Goal: Information Seeking & Learning: Learn about a topic

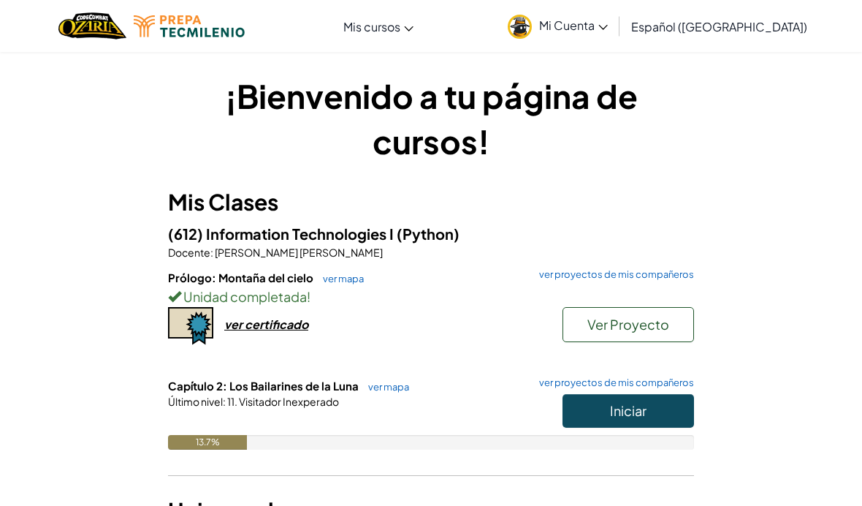
click at [650, 405] on button "Iniciar" at bounding box center [629, 411] width 132 height 34
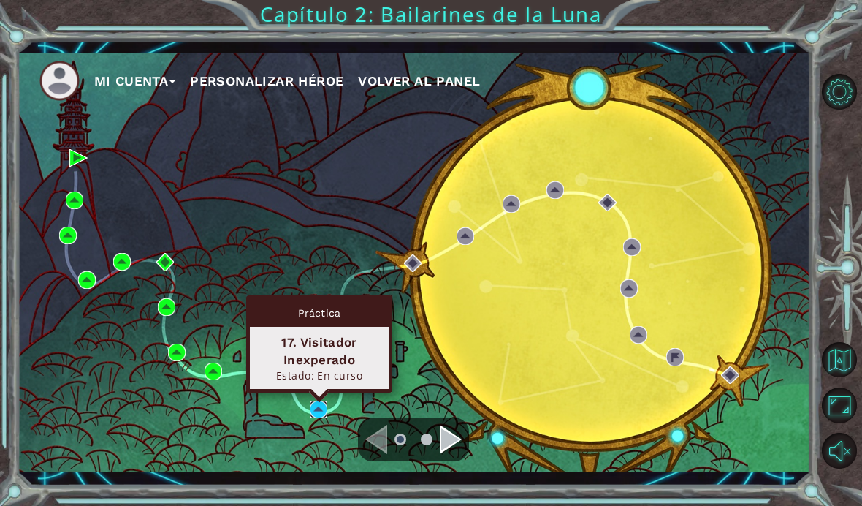
click at [327, 405] on img at bounding box center [319, 410] width 18 height 18
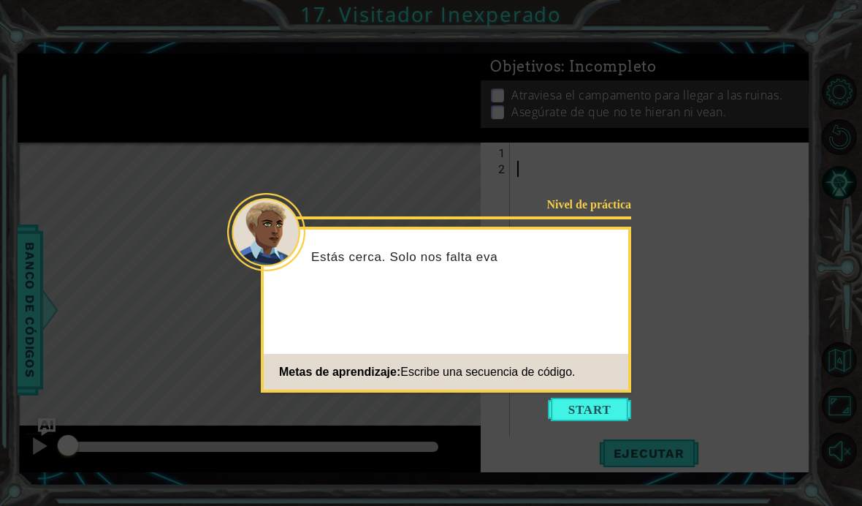
click at [602, 401] on button "Start" at bounding box center [589, 409] width 83 height 23
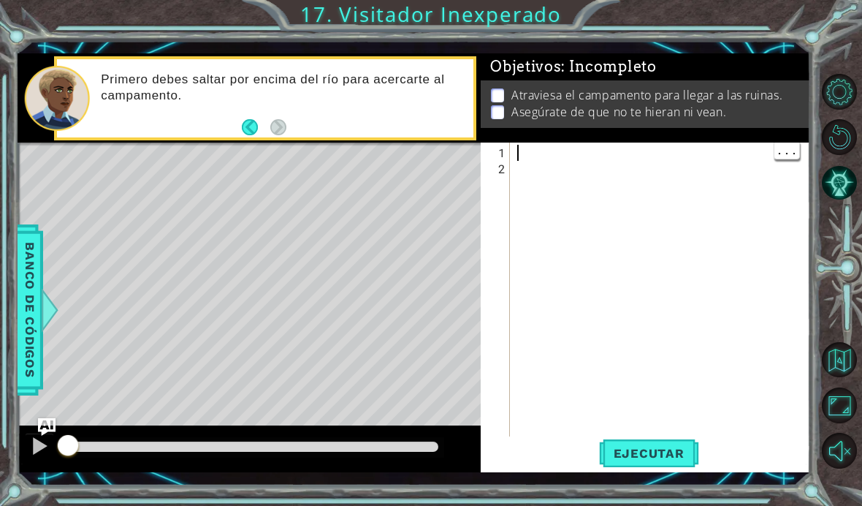
click at [575, 153] on div at bounding box center [665, 314] width 300 height 338
click at [558, 157] on div at bounding box center [665, 314] width 300 height 338
paste textarea "hero. sneakUp())"
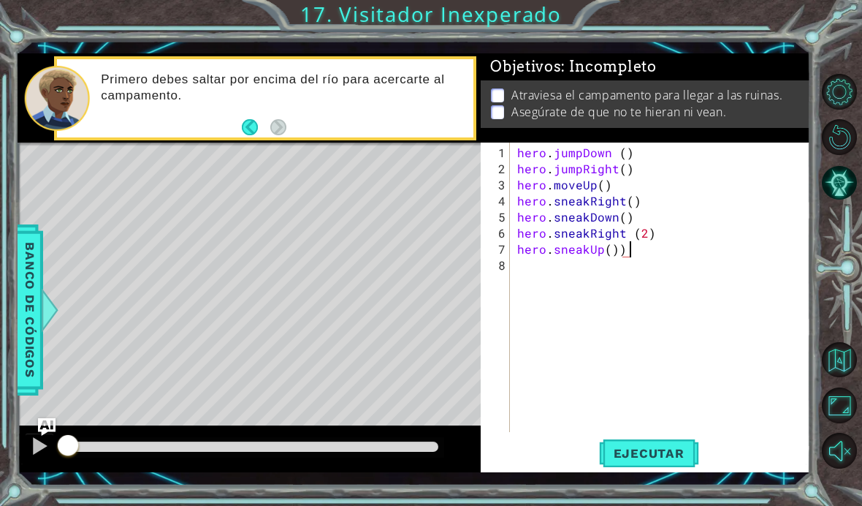
type textarea "hero. jumpRight()"
click at [727, 91] on p "Atraviesa el campamento para llegar a las ruinas." at bounding box center [647, 95] width 271 height 16
click at [678, 455] on span "Ejecutar" at bounding box center [649, 453] width 100 height 15
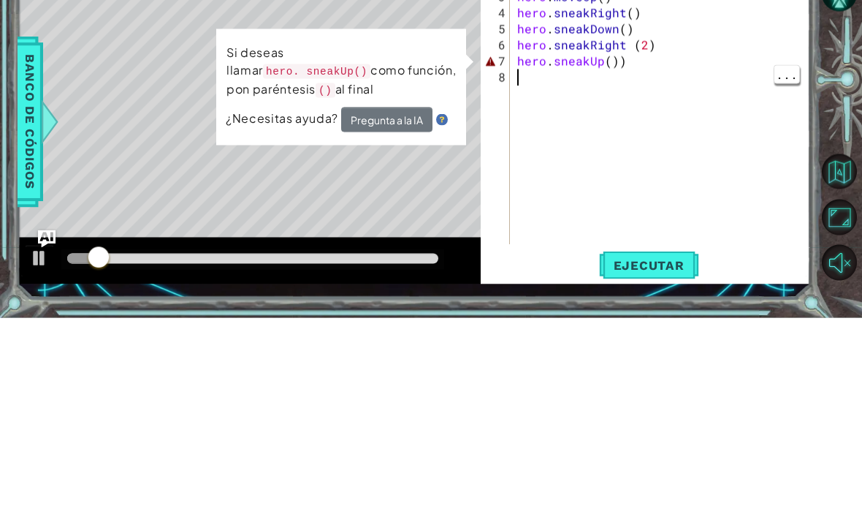
click at [683, 145] on div "hero . jumpDown ( ) hero . jumpRight ( ) hero . moveUp ( ) hero . sneakRight ( …" at bounding box center [665, 306] width 300 height 322
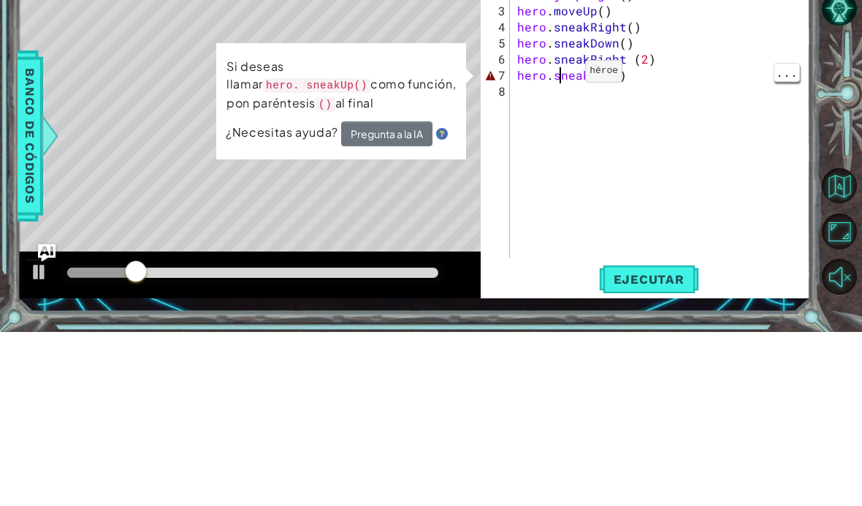
type textarea "hero.sneakUp())"
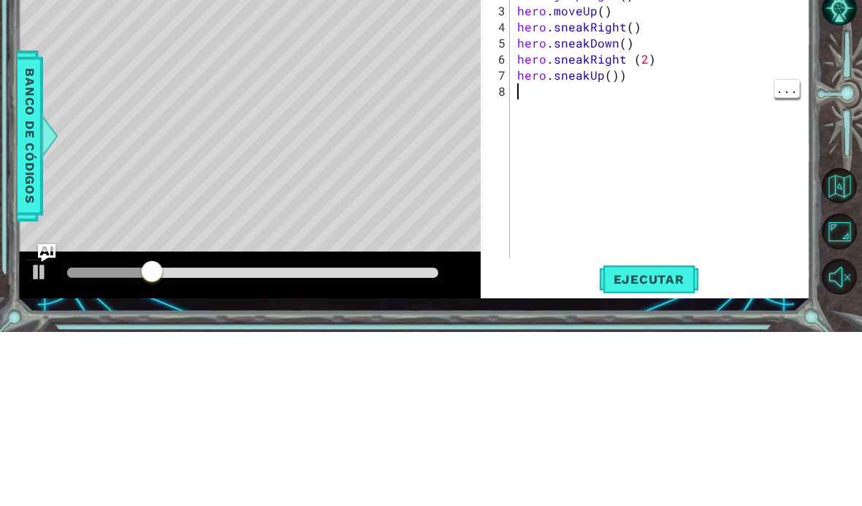
click at [755, 145] on div "hero . jumpDown ( ) hero . jumpRight ( ) hero . moveUp ( ) hero . sneakRight ( …" at bounding box center [665, 306] width 300 height 322
type textarea "hero.sneakDown()"
click at [779, 205] on span "..." at bounding box center [787, 214] width 25 height 18
click at [710, 145] on div "hero . jumpDown ( ) hero . jumpRight ( ) hero . moveUp ( ) hero . sneakRight ( …" at bounding box center [665, 306] width 300 height 322
click at [718, 145] on div "hero . jumpDown ( ) hero . jumpRight ( ) hero . moveUp ( ) hero . sneakRight ( …" at bounding box center [665, 306] width 300 height 322
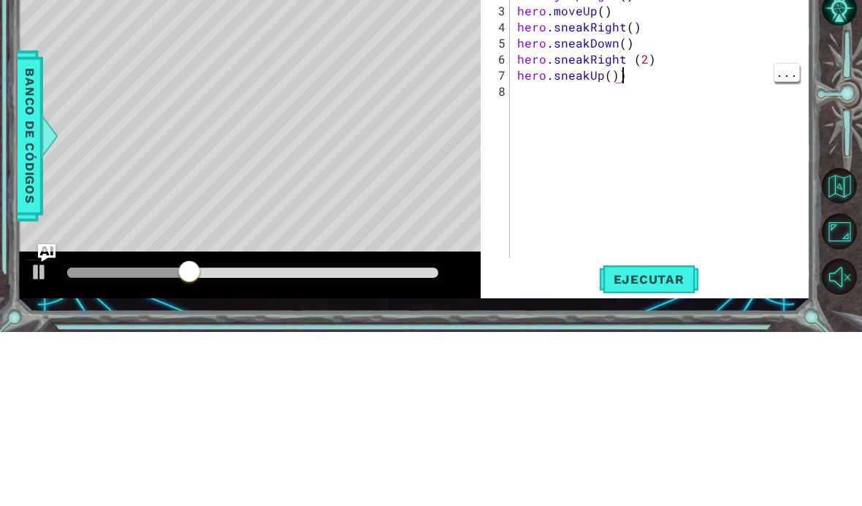
type textarea "hero.sneakUp()"
click at [842, 205] on div at bounding box center [843, 271] width 39 height 132
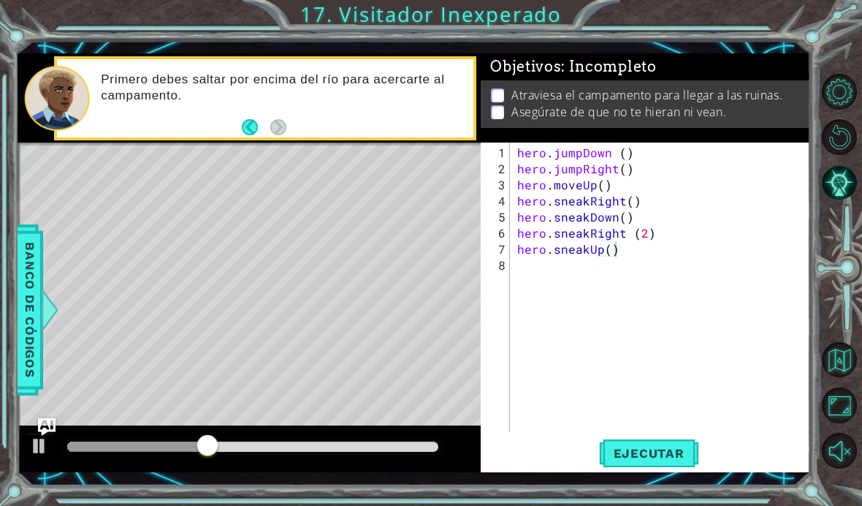
click at [672, 451] on span "Ejecutar" at bounding box center [649, 453] width 100 height 15
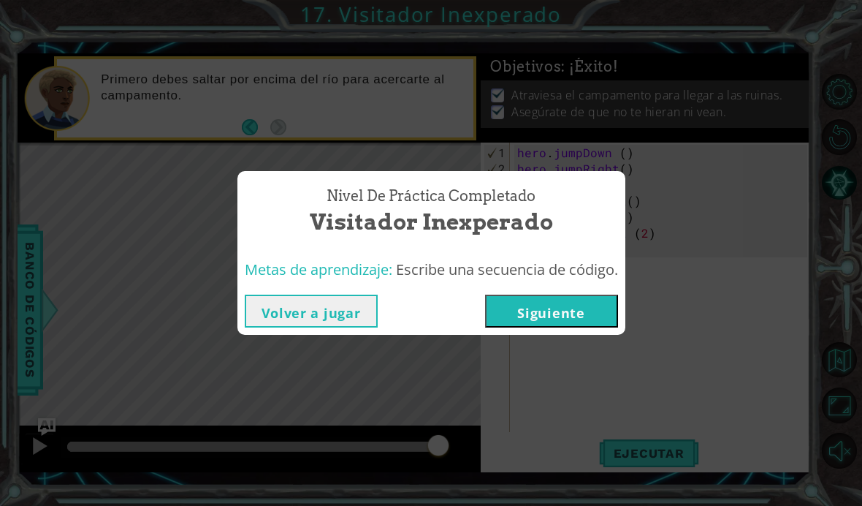
click at [585, 310] on button "Siguiente" at bounding box center [551, 311] width 133 height 33
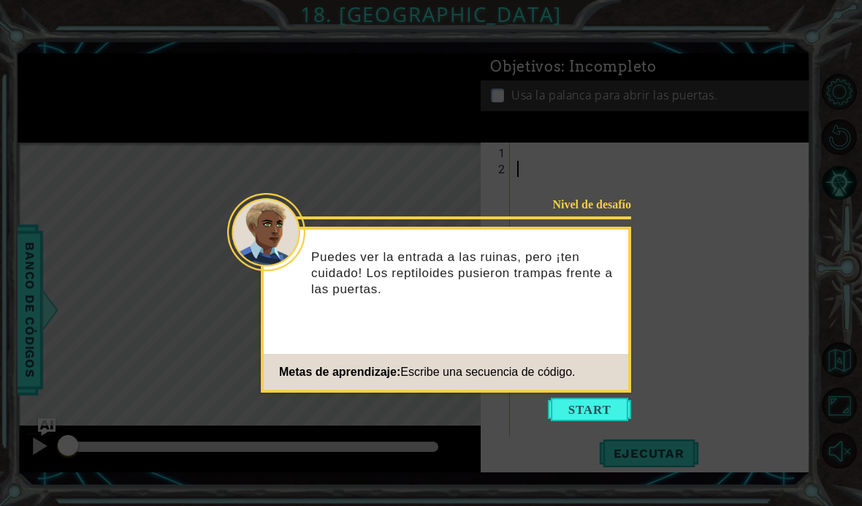
click at [590, 409] on button "Start" at bounding box center [589, 409] width 83 height 23
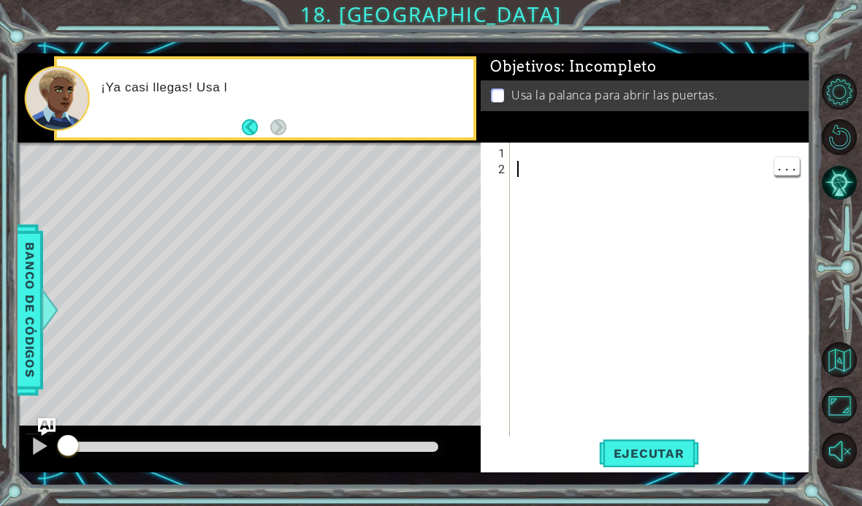
click at [591, 225] on div at bounding box center [665, 314] width 300 height 338
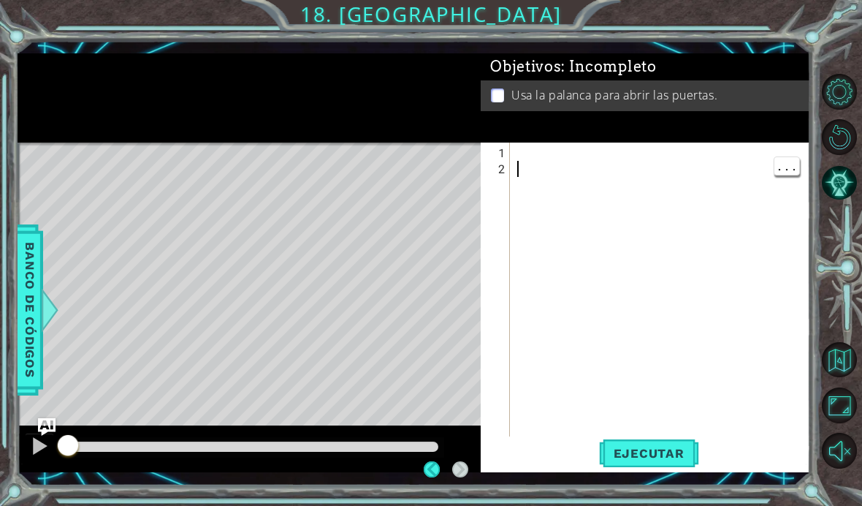
scroll to position [54, 0]
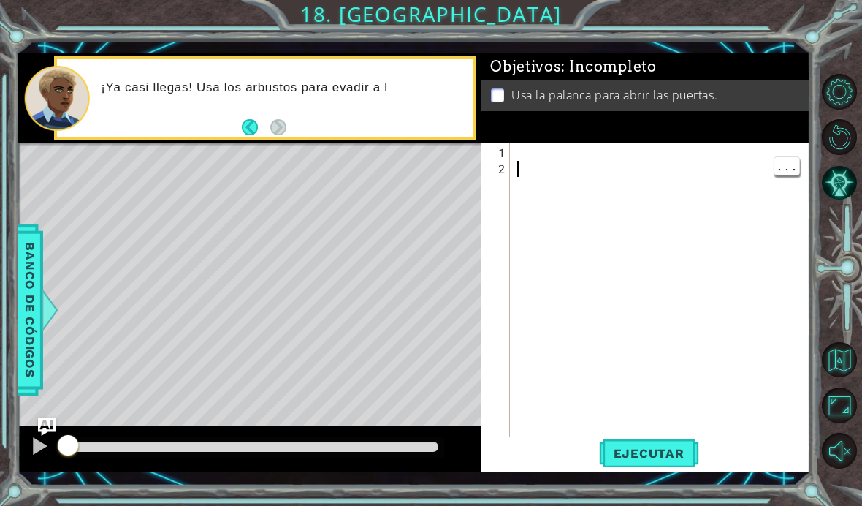
paste textarea "hero. use ("leverl")"
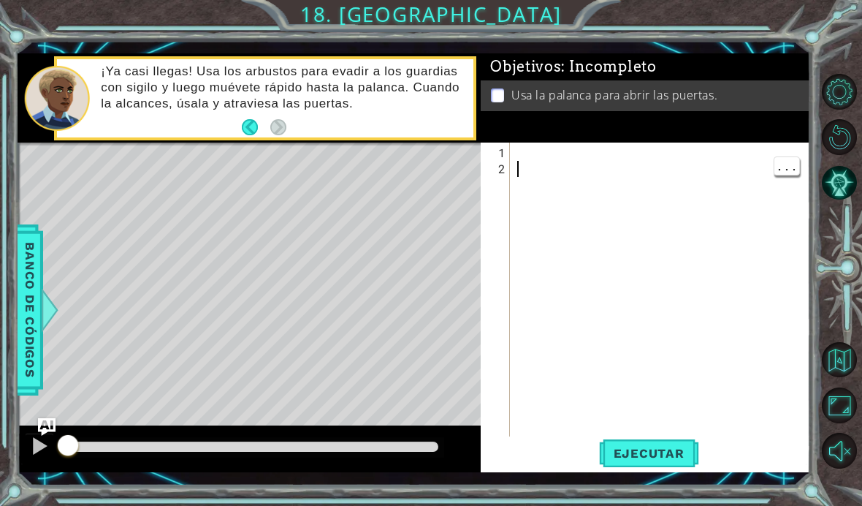
type textarea "hero. use ("leverl")"
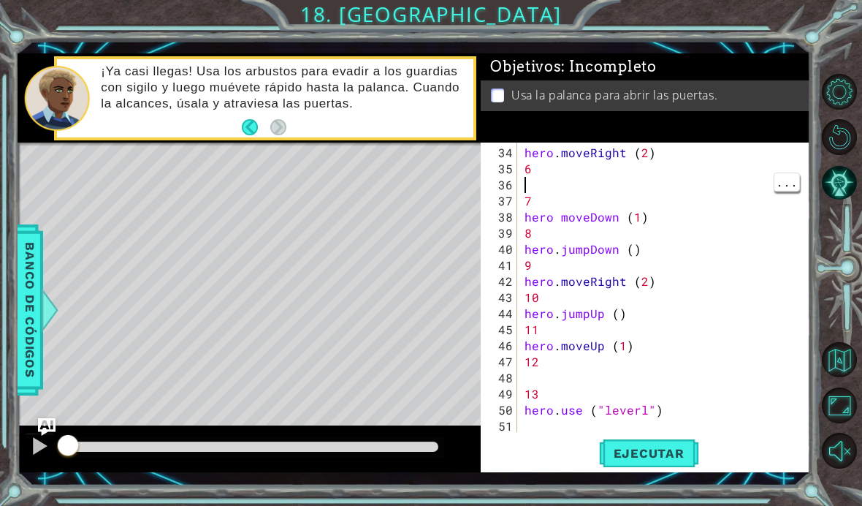
type textarea "6"
type textarea "5"
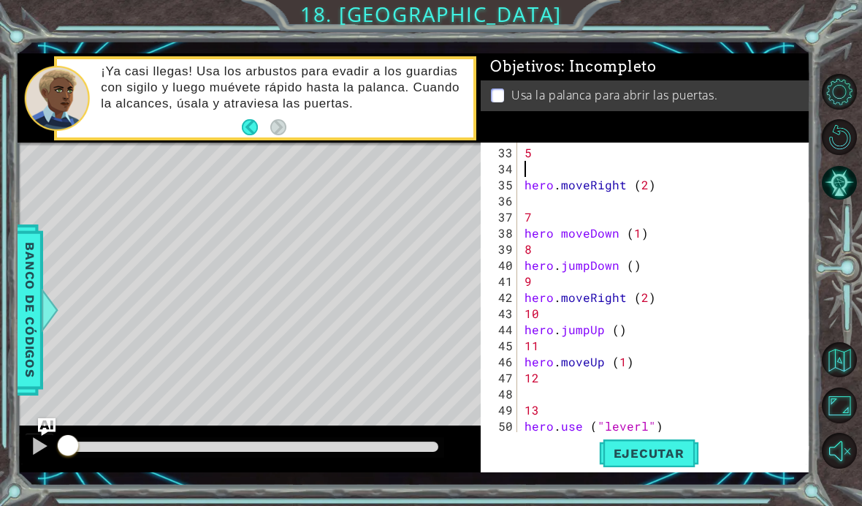
type textarea "5"
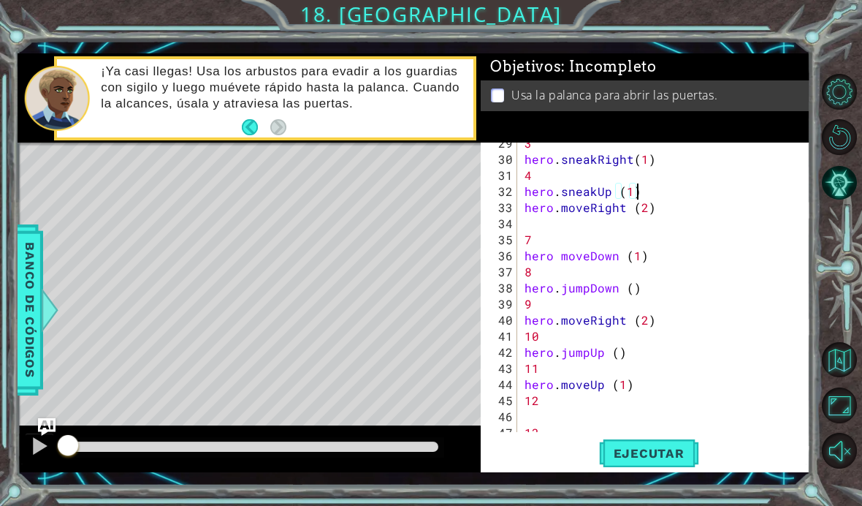
scroll to position [454, 0]
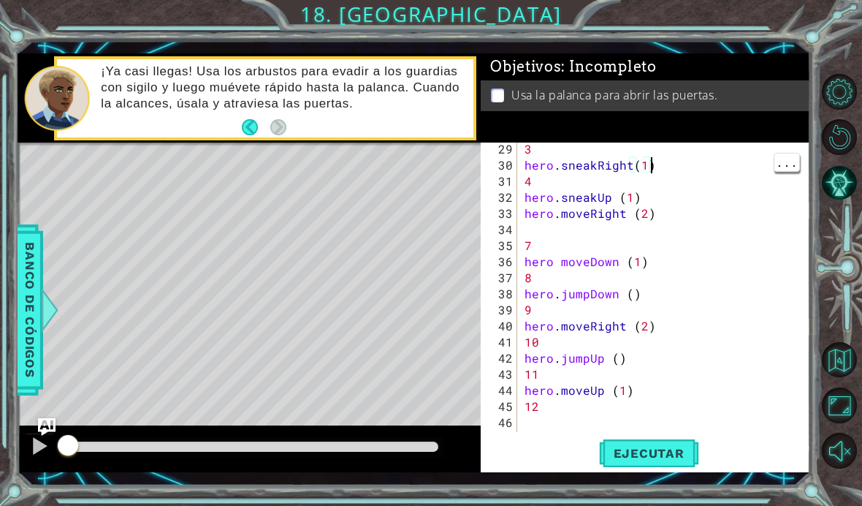
type textarea "4"
click at [738, 173] on div "3 hero . sneakRight ( 1 ) 4 hero . sneakUp ( 1 ) hero . moveRight ( 2 ) 7 hero …" at bounding box center [668, 302] width 293 height 322
type textarea "3"
click at [728, 181] on div "3 hero . sneakRight ( 1 ) hero . sneakUp ( 1 ) hero . moveRight ( 2 ) 7 hero mo…" at bounding box center [668, 302] width 293 height 322
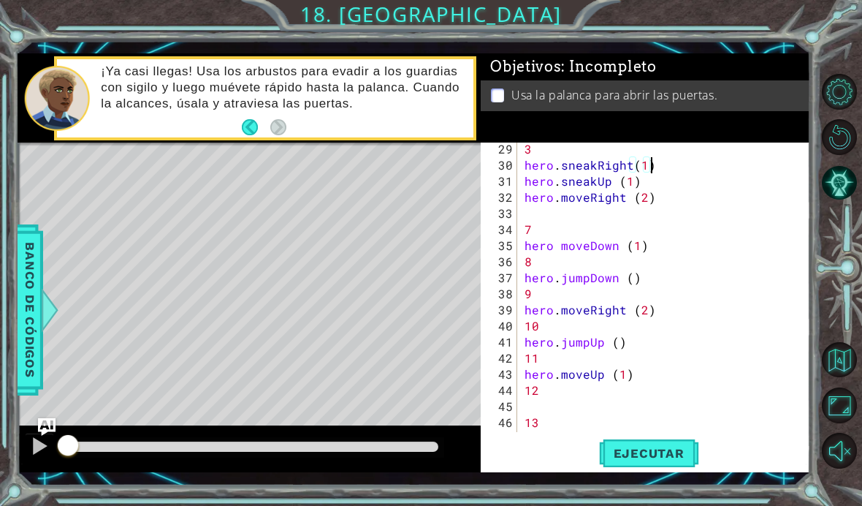
type textarea "3"
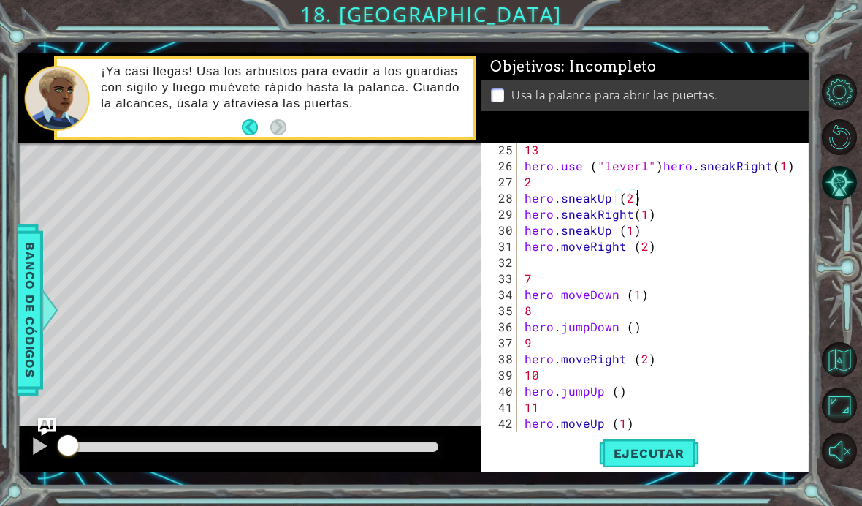
scroll to position [387, 0]
type textarea "2"
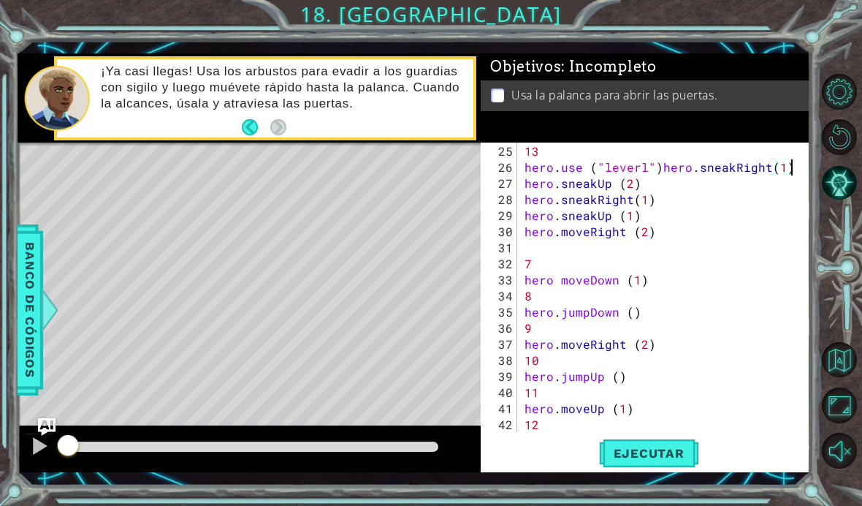
click at [724, 143] on div "Objetivos : Incompleto Usa la palanca para abrir las puertas." at bounding box center [646, 97] width 330 height 89
click at [710, 142] on div "Objetivos : Incompleto Usa la palanca para abrir las puertas." at bounding box center [646, 97] width 330 height 89
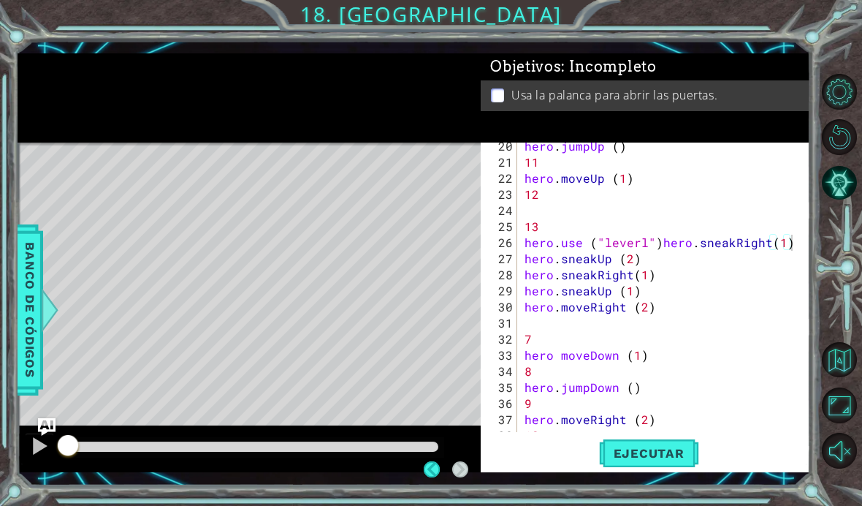
scroll to position [312, 0]
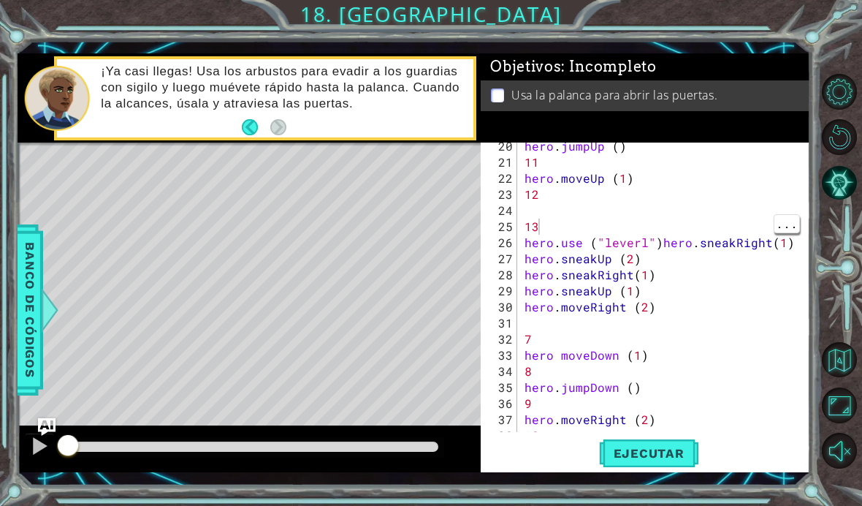
click at [674, 229] on div "hero . jumpUp ( ) 11 hero . moveUp ( 1 ) 12 13 hero . use ( "leverl" ) hero . s…" at bounding box center [668, 299] width 293 height 322
type textarea "1"
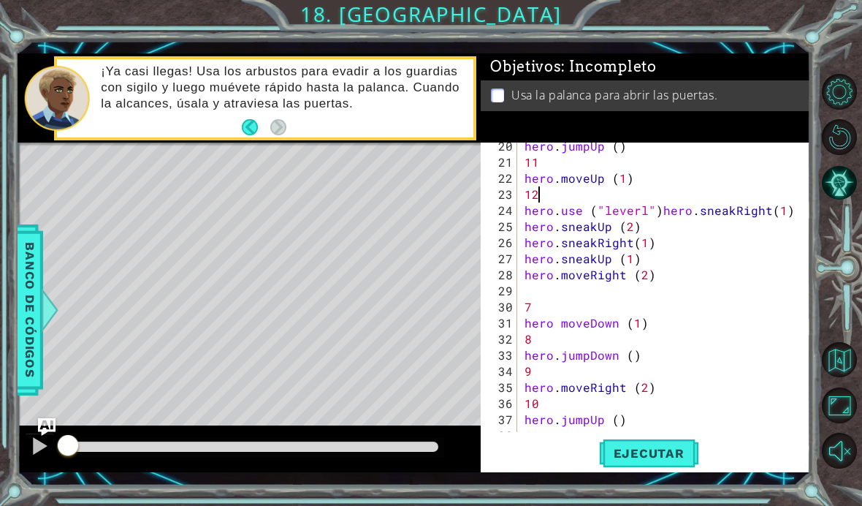
type textarea "1"
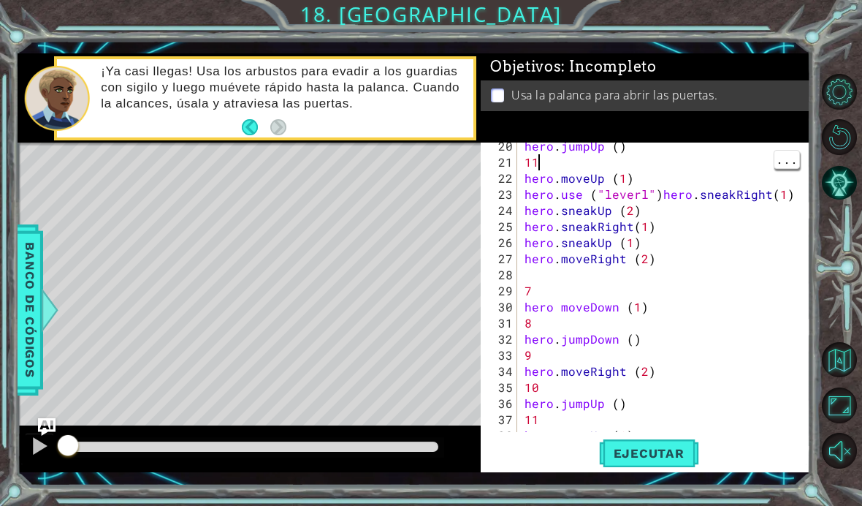
type textarea "1"
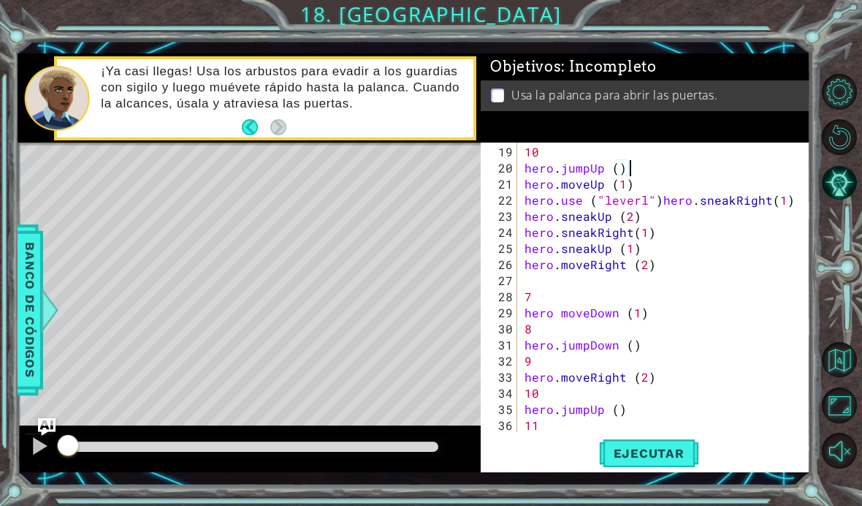
scroll to position [268, 0]
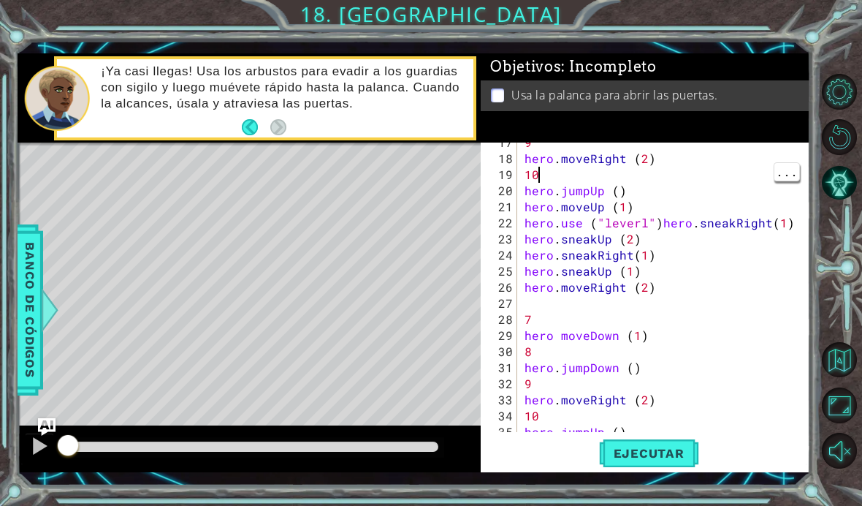
type textarea "1"
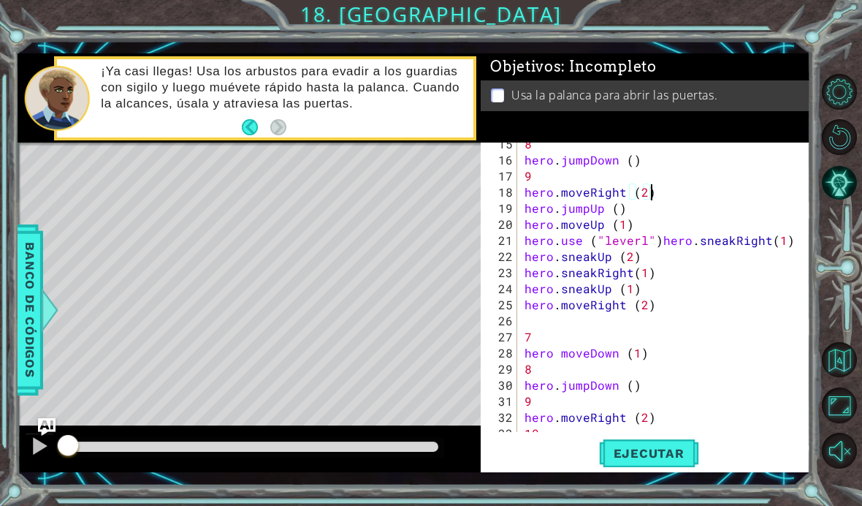
scroll to position [227, 0]
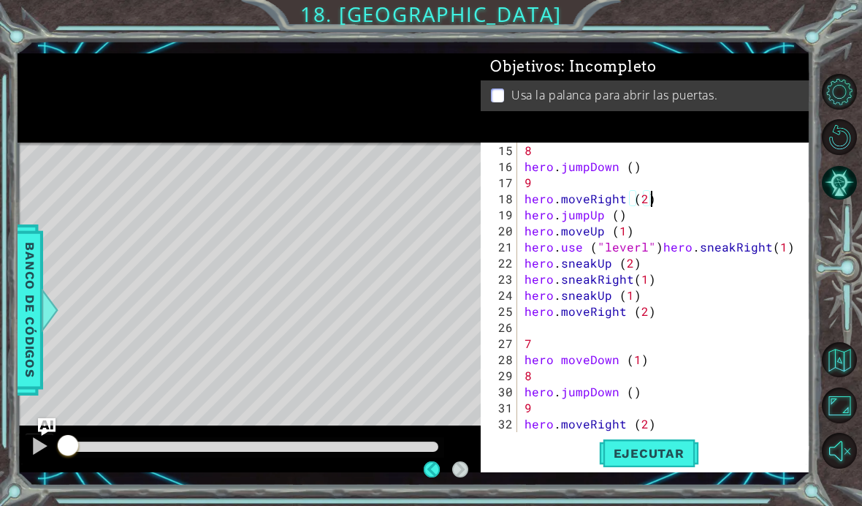
type textarea "9"
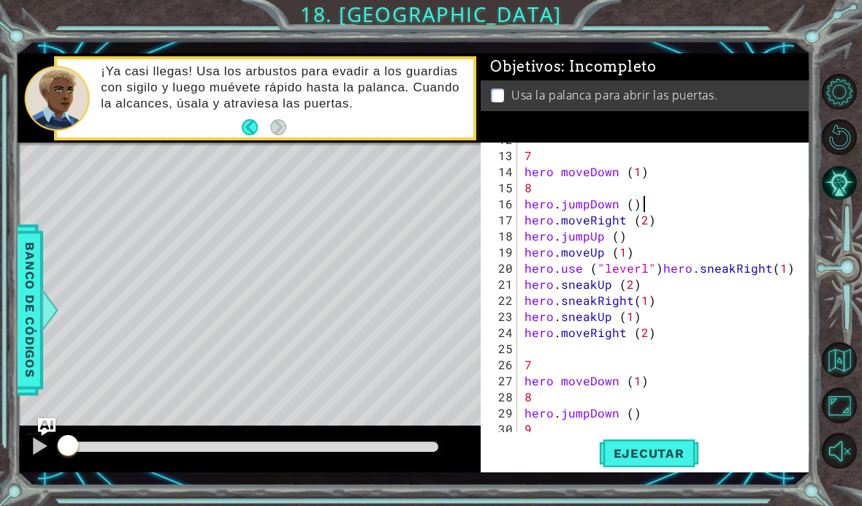
scroll to position [189, 0]
type textarea "8"
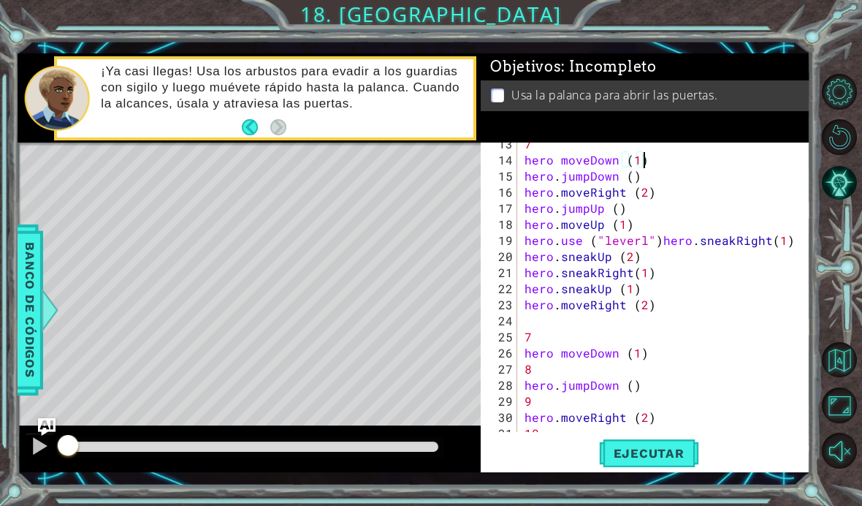
scroll to position [203, 0]
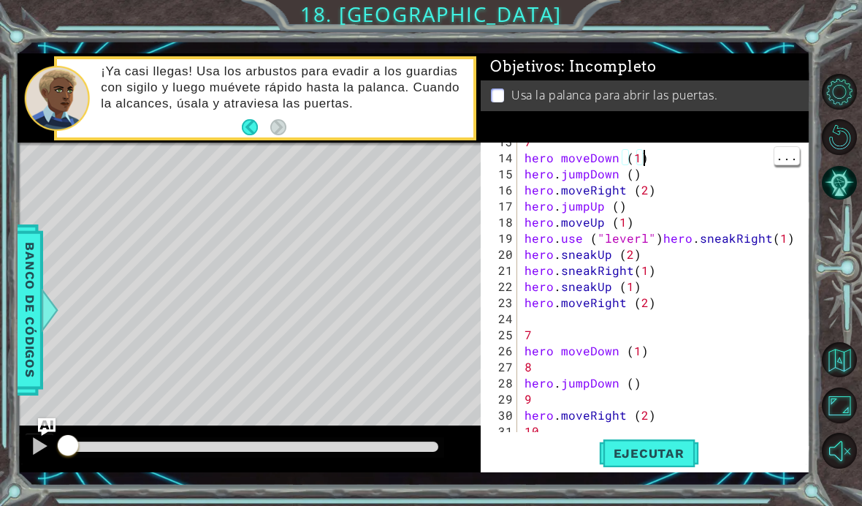
click at [726, 159] on div "7 hero moveDown ( 1 ) hero . jumpDown ( ) hero . moveRight ( 2 ) hero . jumpUp …" at bounding box center [668, 295] width 293 height 322
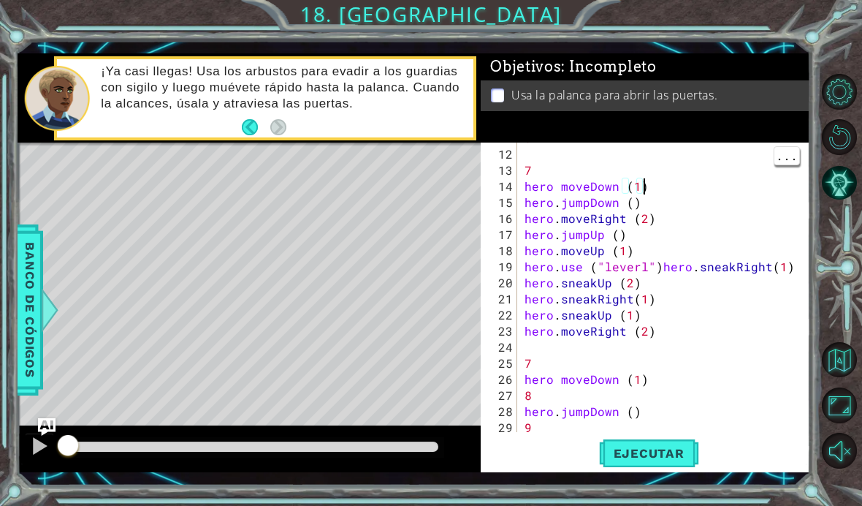
scroll to position [175, 0]
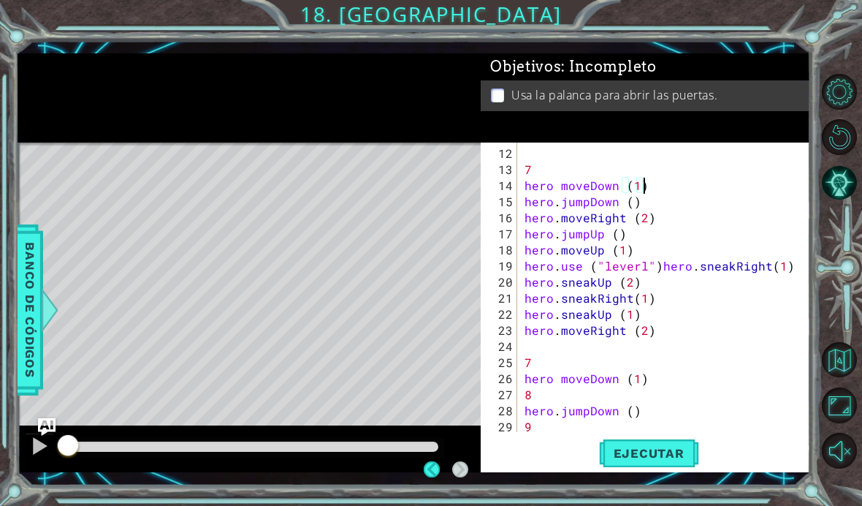
type textarea "7"
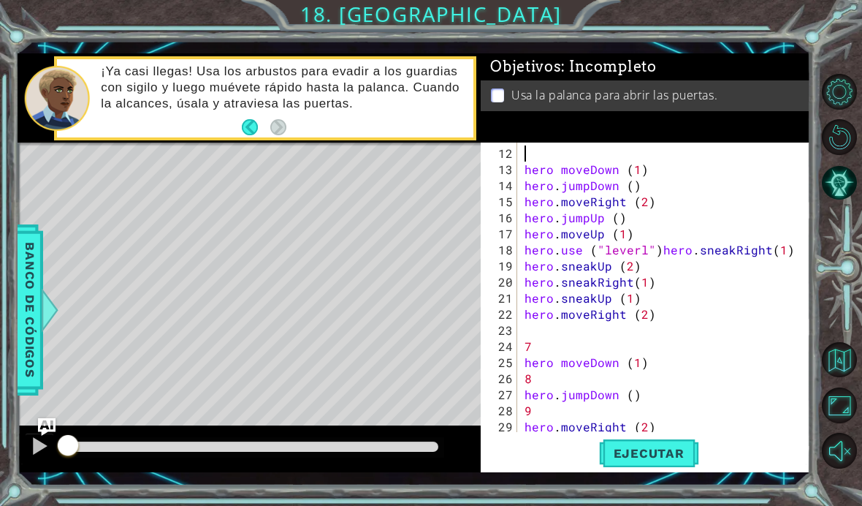
type textarea "6"
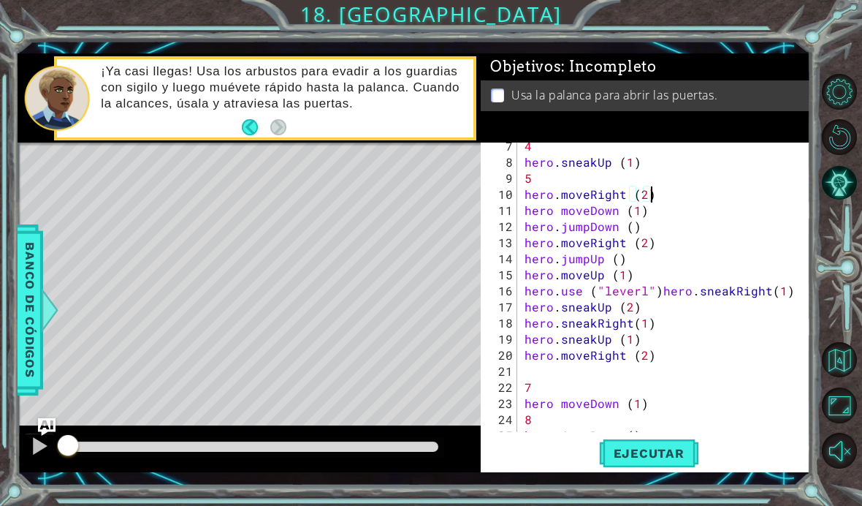
scroll to position [100, 0]
type textarea "5"
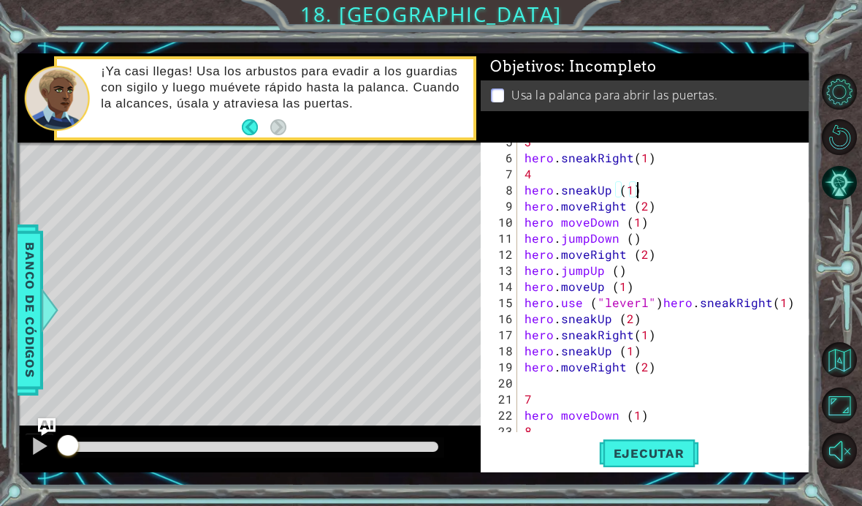
scroll to position [67, 0]
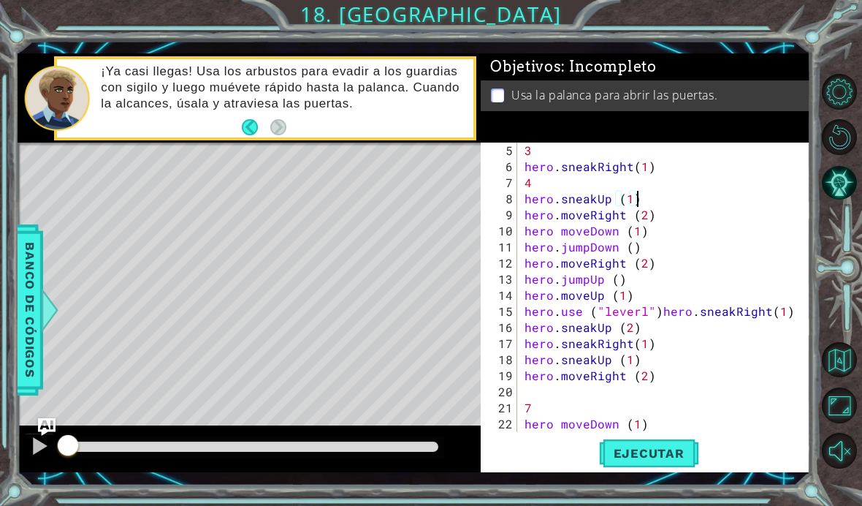
type textarea "4"
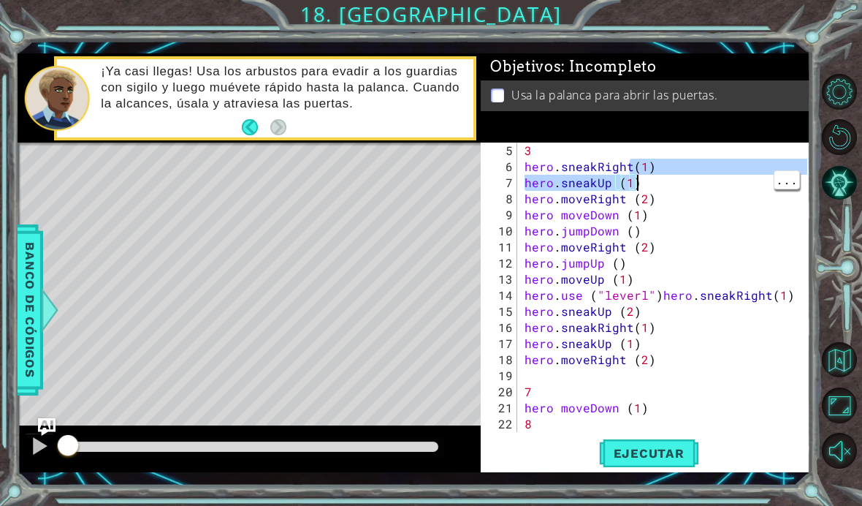
type textarea "3"
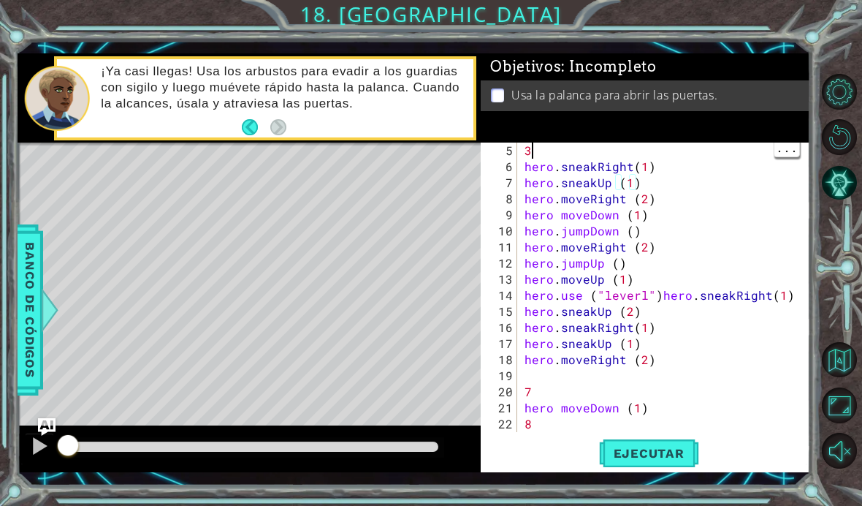
click at [745, 151] on div "3 hero . sneakRight ( 1 ) hero . sneakUp ( 1 ) hero . moveRight ( 2 ) hero move…" at bounding box center [668, 304] width 293 height 322
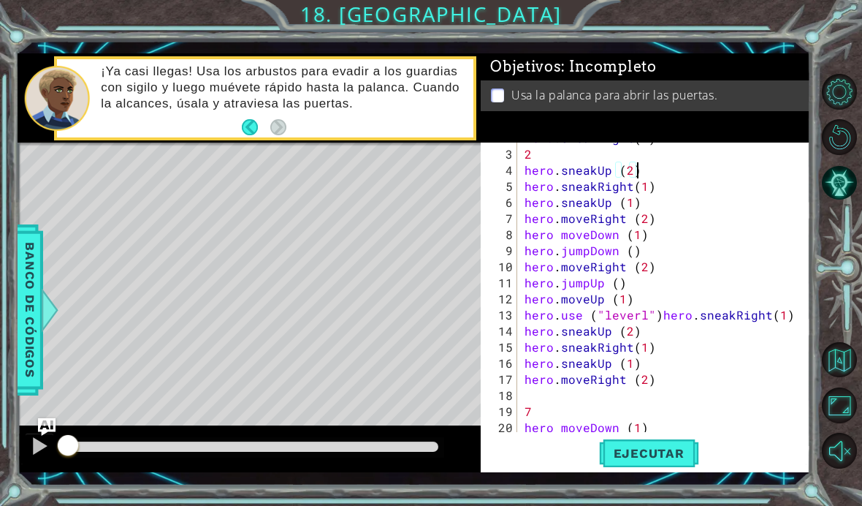
scroll to position [8, 0]
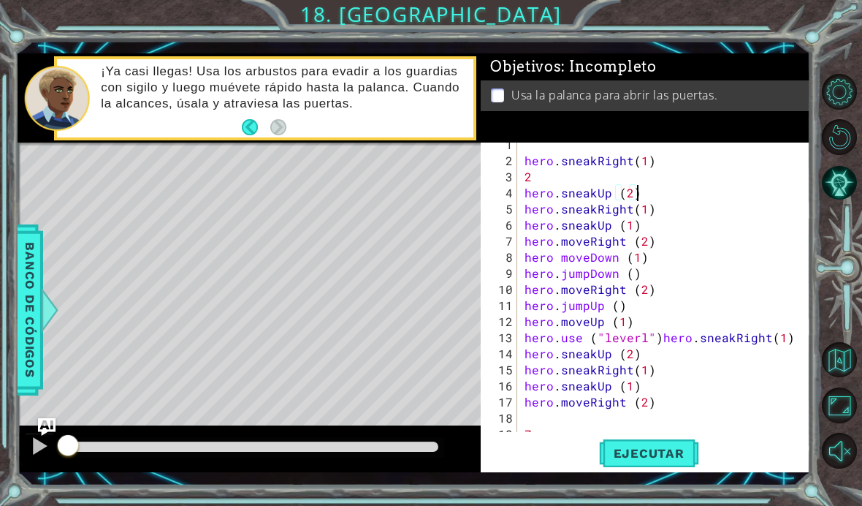
type textarea "2"
type textarea "hero.sneakRight(1)"
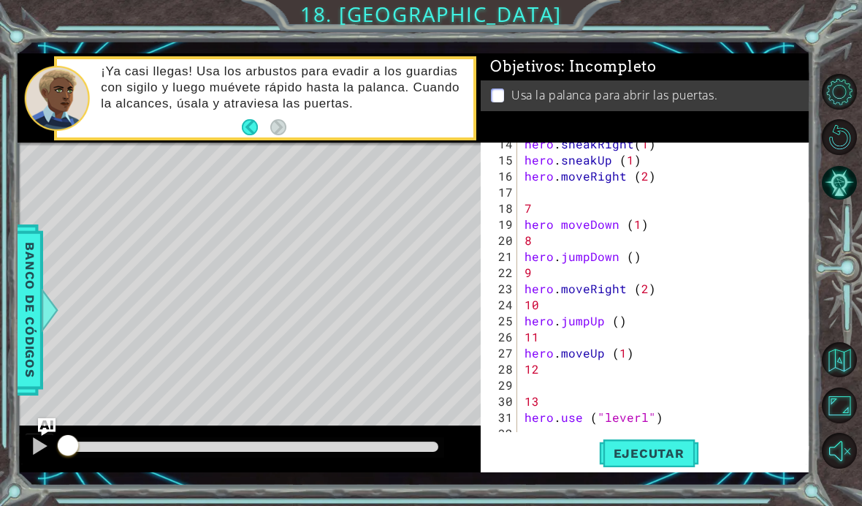
scroll to position [225, 0]
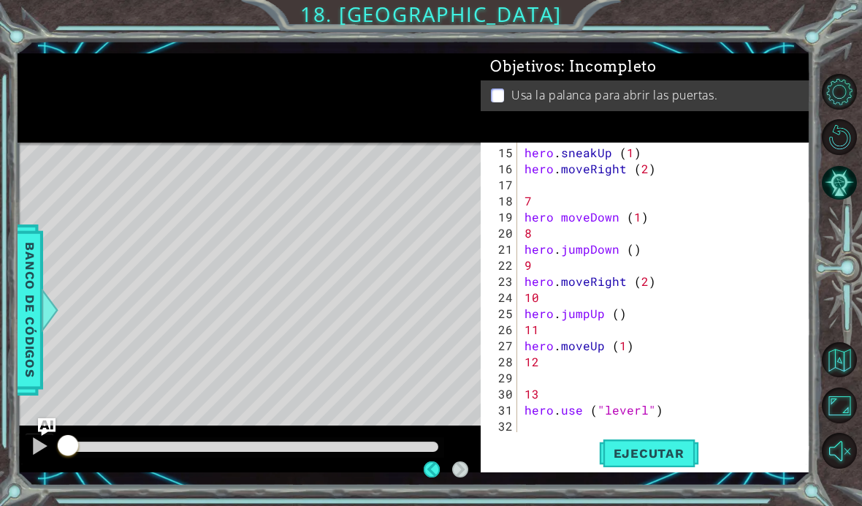
type textarea "hero.moveRight (2)"
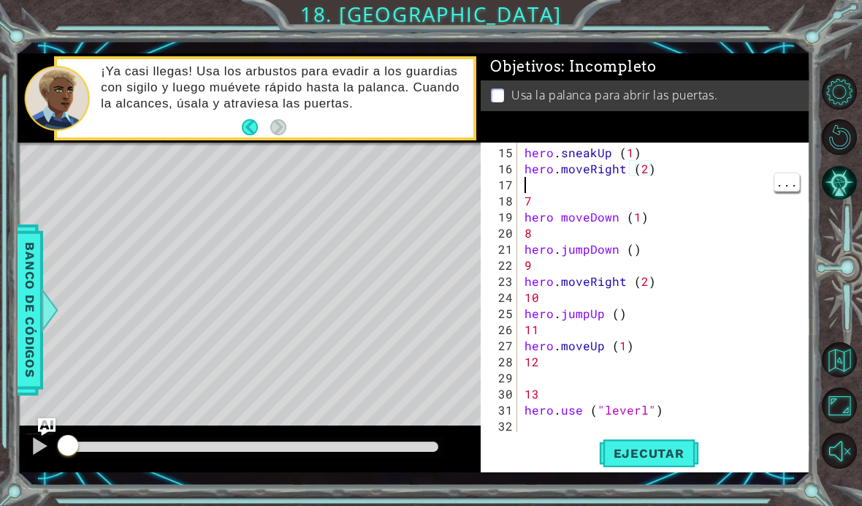
click at [729, 184] on div "hero . sneakUp ( 1 ) hero . moveRight ( 2 ) 7 hero moveDown ( 1 ) 8 hero . jump…" at bounding box center [668, 306] width 293 height 322
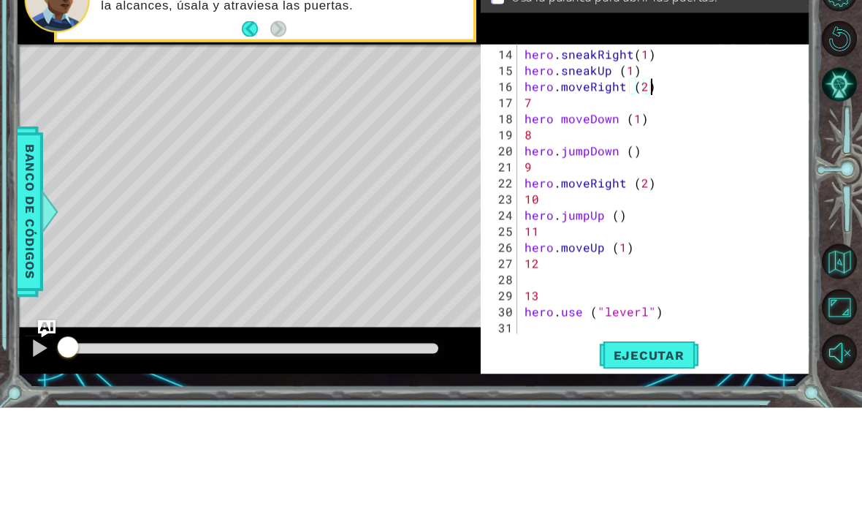
type textarea "7"
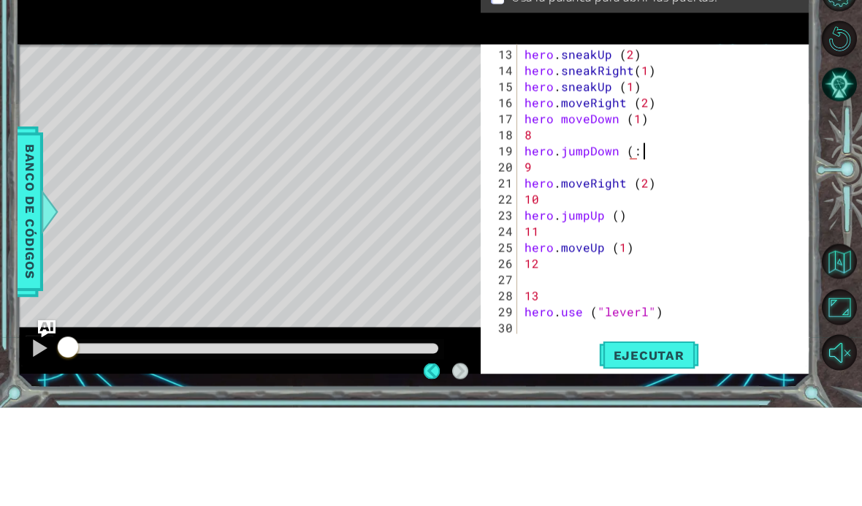
scroll to position [0, 7]
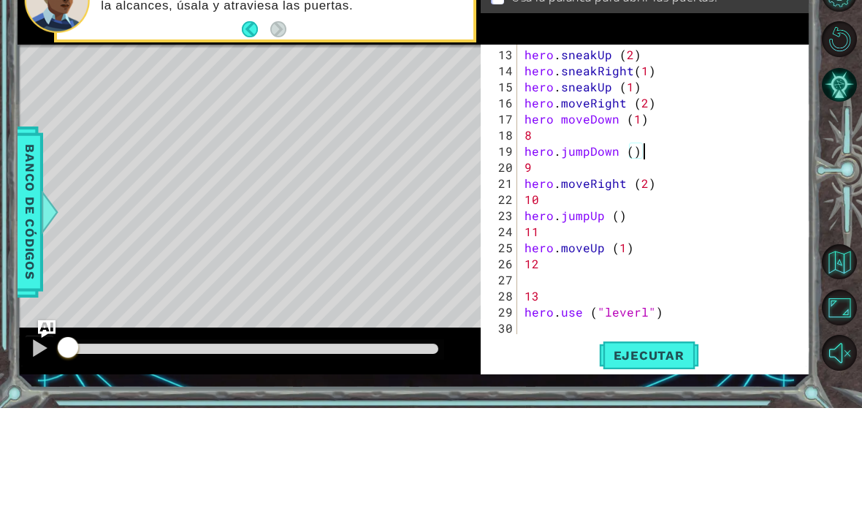
type textarea "8"
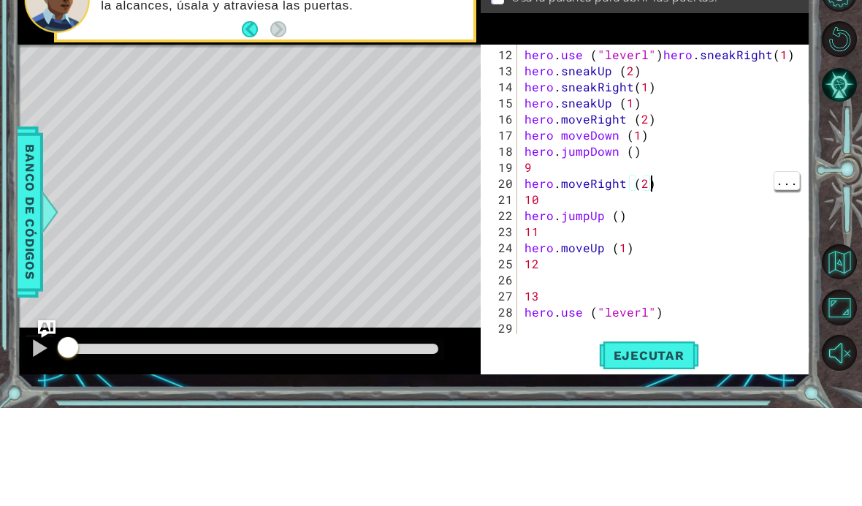
type textarea "9"
click at [733, 165] on div "hero . use ( "leverl" ) hero . sneakRight ( 1 ) hero . sneakUp ( 2 ) hero . sne…" at bounding box center [668, 306] width 293 height 322
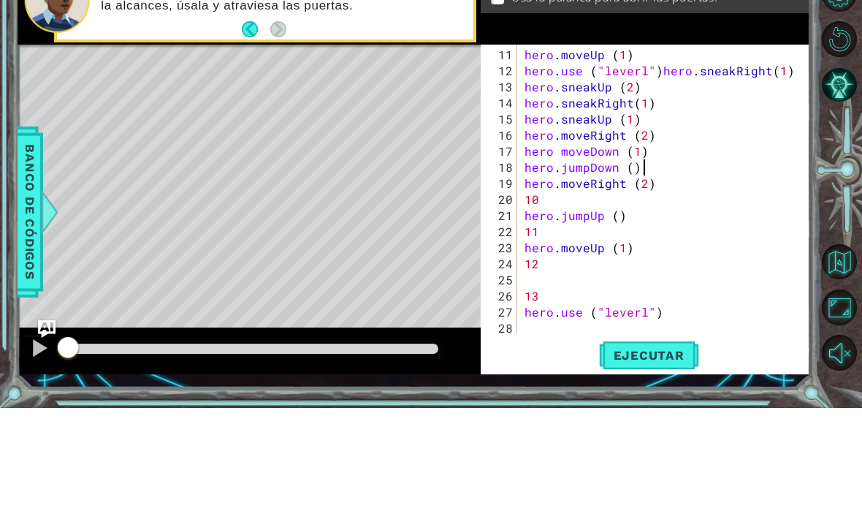
scroll to position [161, 0]
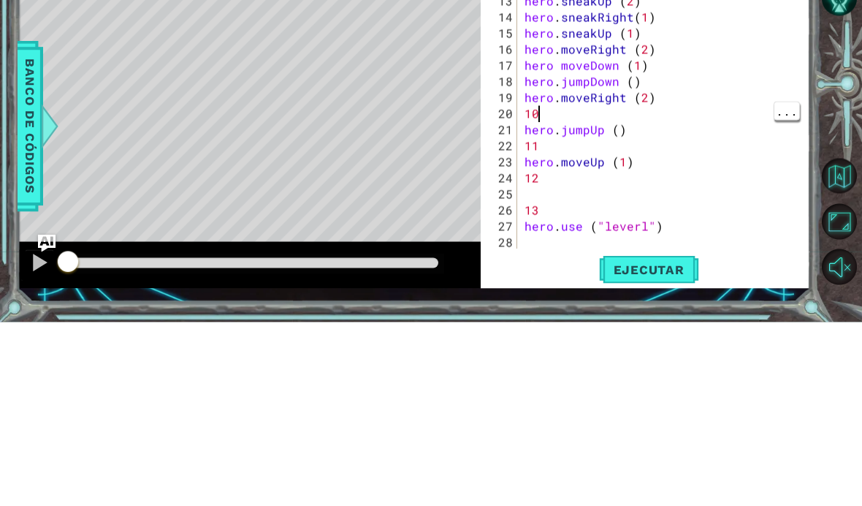
type textarea "1"
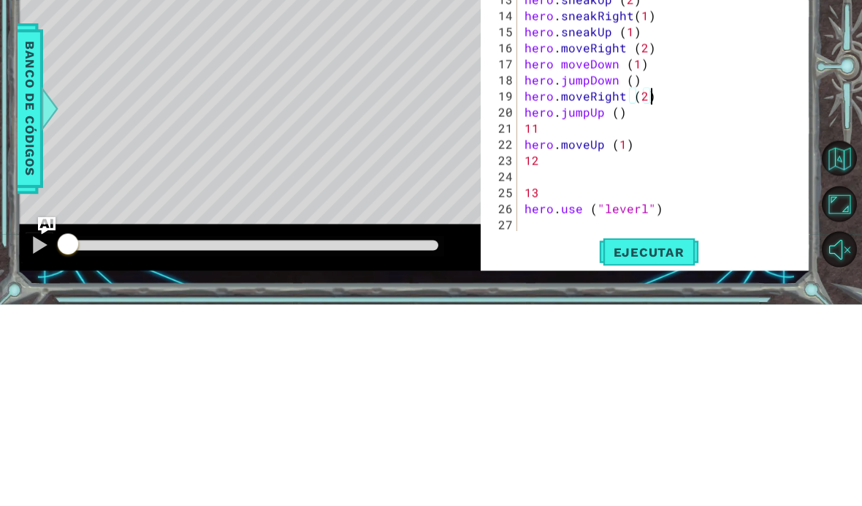
type textarea "11"
type textarea "hero. jumpUp ()"
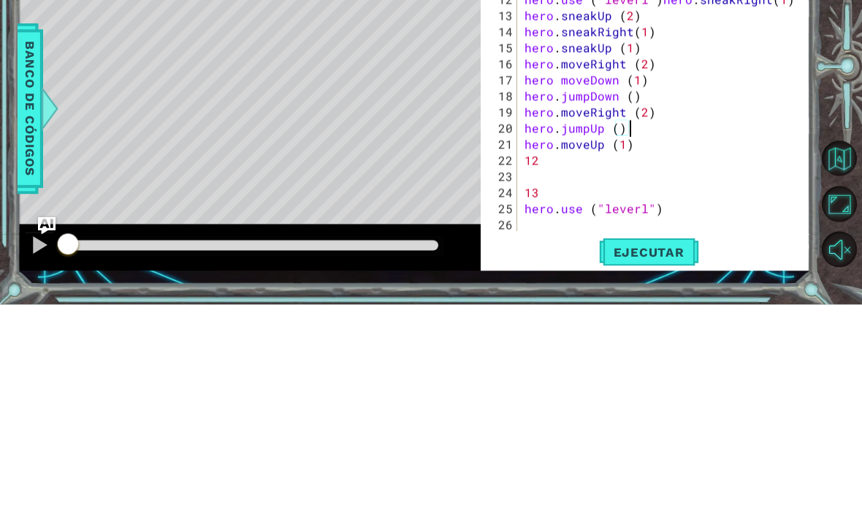
scroll to position [129, 0]
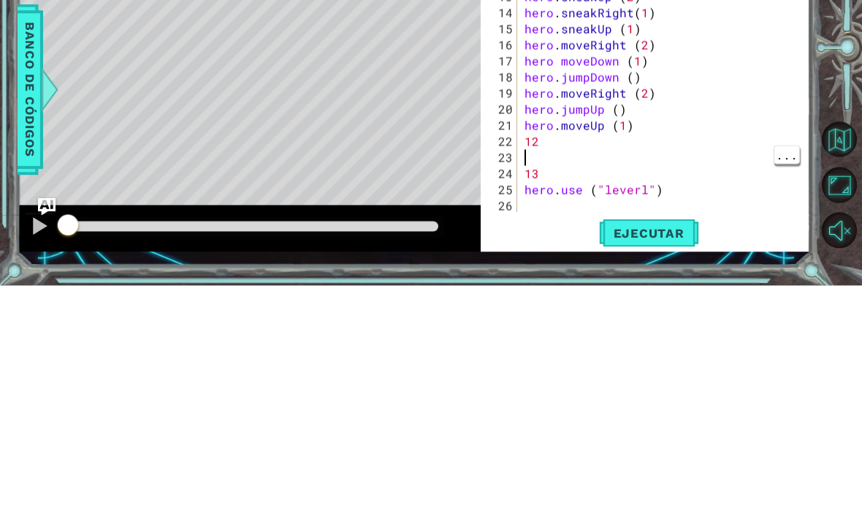
type textarea "1"
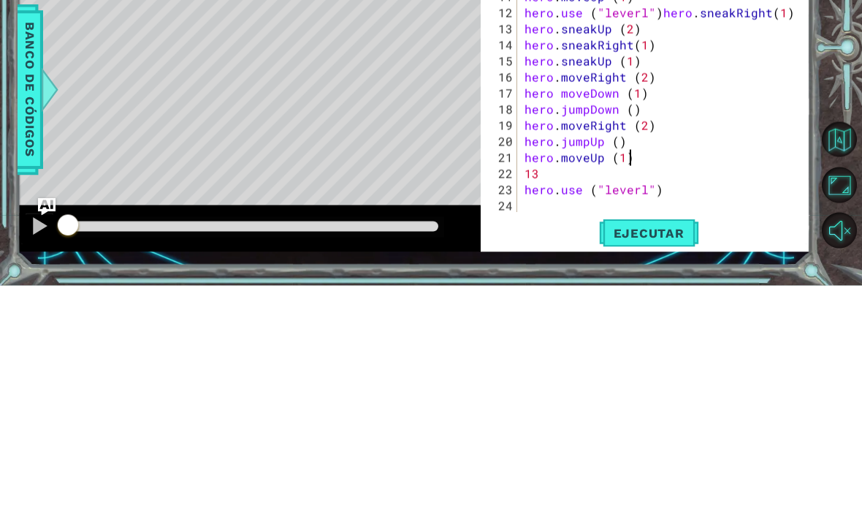
scroll to position [96, 0]
click at [748, 164] on div "hero moveDown ( 1 ) hero . jumpDown ( ) hero . moveRight ( 2 ) hero . jumpUp ( …" at bounding box center [668, 306] width 293 height 322
click at [742, 174] on div "hero moveDown ( 1 ) hero . jumpDown ( ) hero . moveRight ( 2 ) hero . jumpUp ( …" at bounding box center [668, 306] width 293 height 322
type textarea "1"
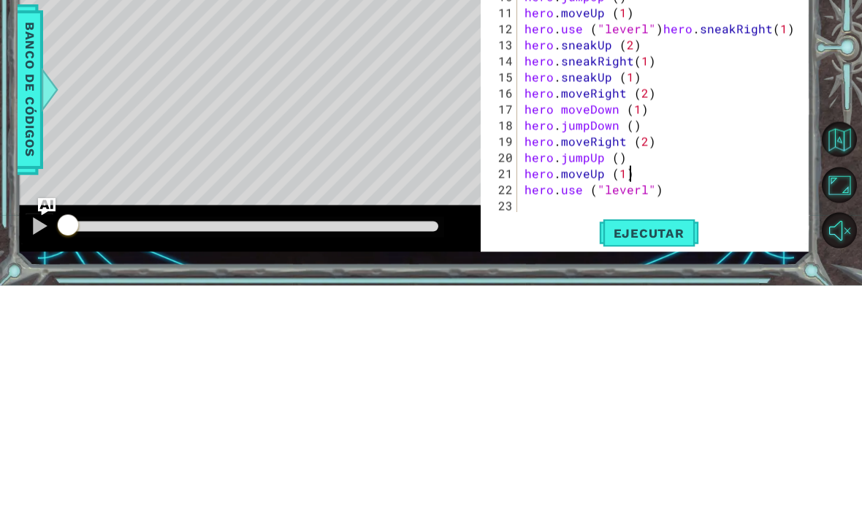
scroll to position [80, 0]
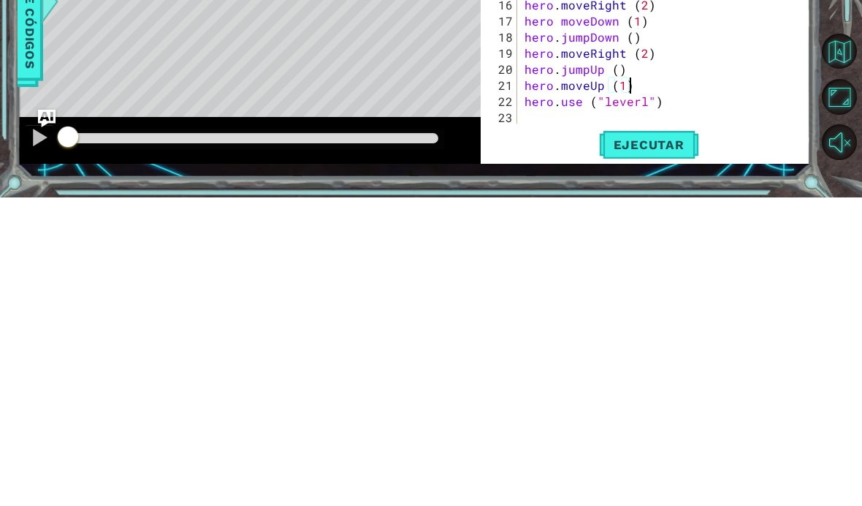
click at [665, 446] on span "Ejecutar" at bounding box center [649, 453] width 100 height 15
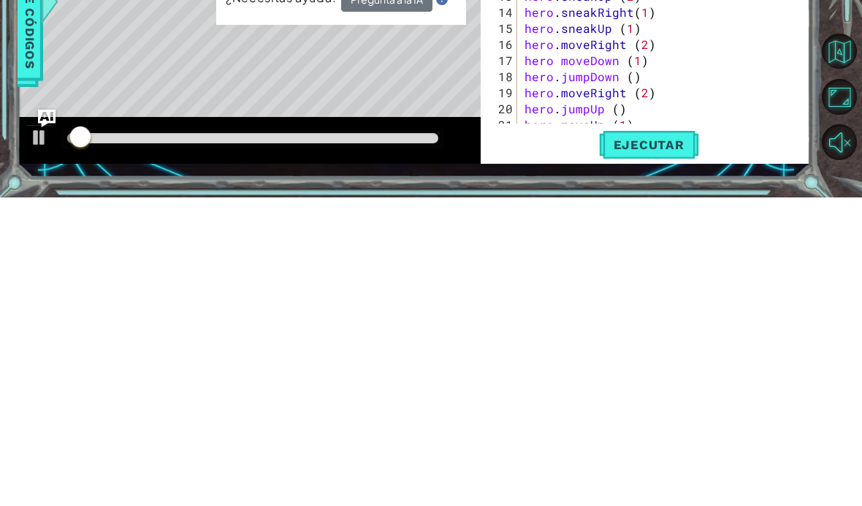
scroll to position [0, 0]
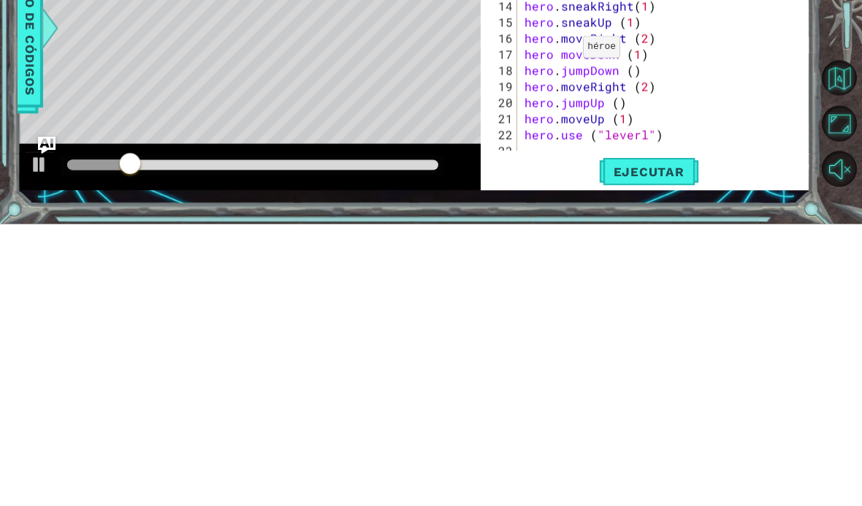
click at [664, 446] on span "Ejecutar" at bounding box center [649, 453] width 100 height 15
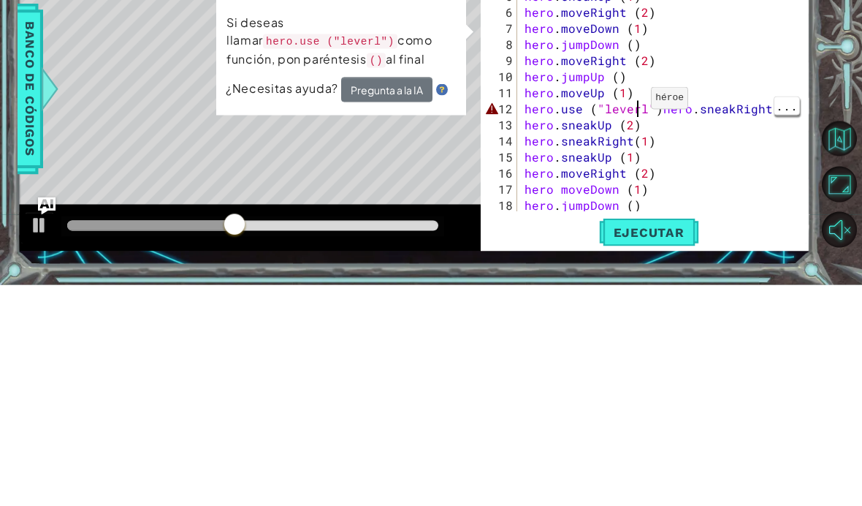
click at [640, 145] on div "hero . sneakRight ( 1 ) hero . sneakUp ( 2 ) hero . sneakRight ( 1 ) hero . sne…" at bounding box center [668, 306] width 293 height 322
click at [648, 145] on div "hero . sneakRight ( 1 ) hero . sneakUp ( 2 ) hero . sneakRight ( 1 ) hero . sne…" at bounding box center [668, 306] width 293 height 322
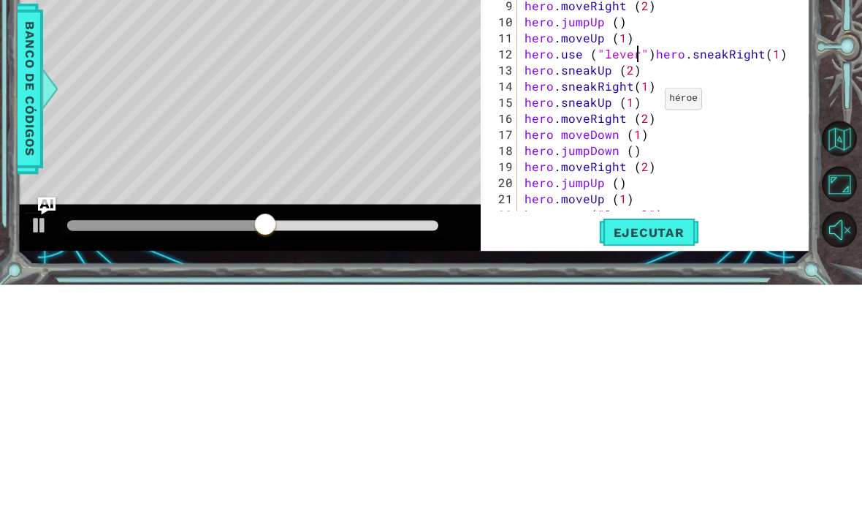
scroll to position [80, 0]
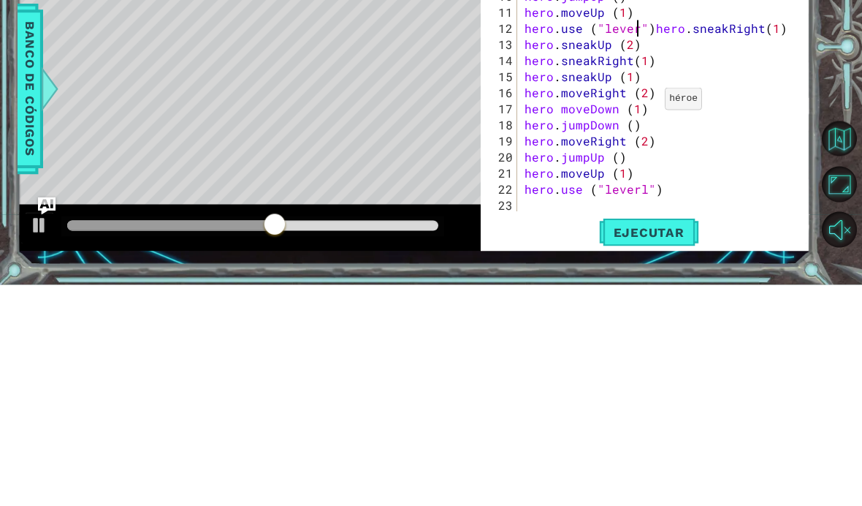
click at [805, 77] on div at bounding box center [800, 247] width 15 height 370
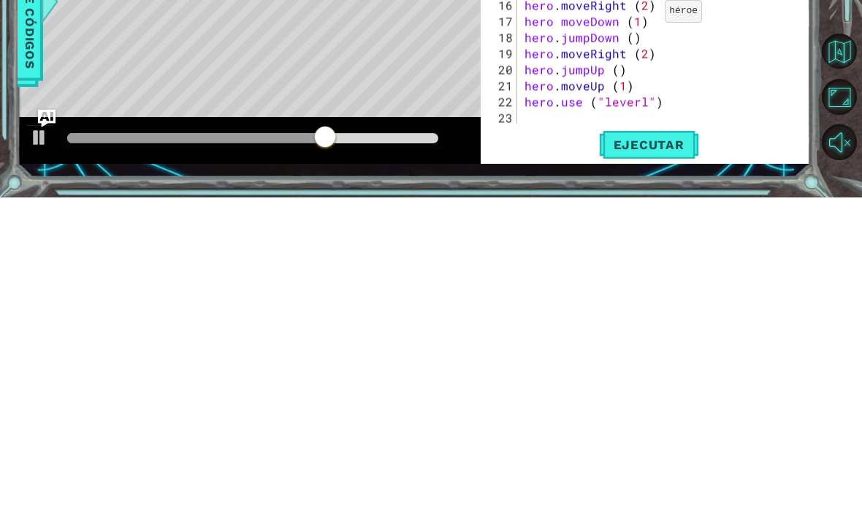
click at [661, 436] on button "Ejecutar" at bounding box center [649, 452] width 100 height 33
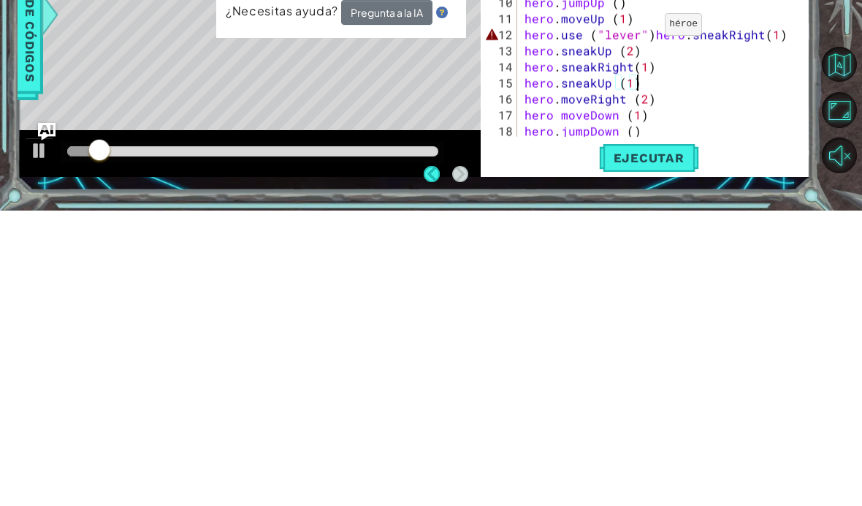
scroll to position [1, 0]
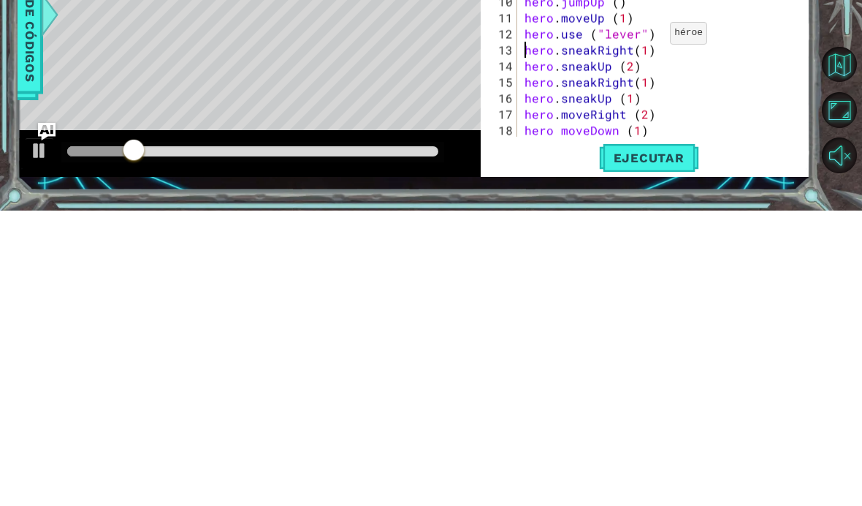
click at [675, 446] on span "Ejecutar" at bounding box center [649, 453] width 100 height 15
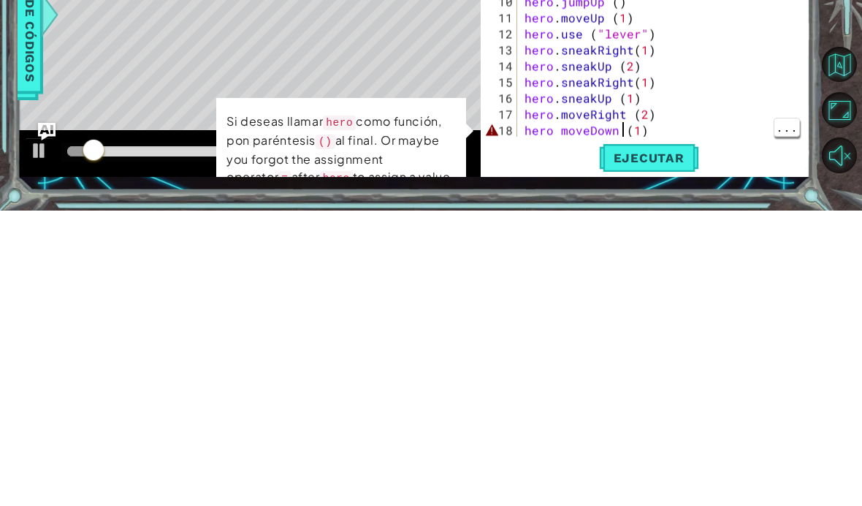
click at [623, 144] on div "hero . sneakRight ( 1 ) hero . sneakUp ( 2 ) hero . sneakRight ( 1 ) hero . sne…" at bounding box center [668, 305] width 293 height 322
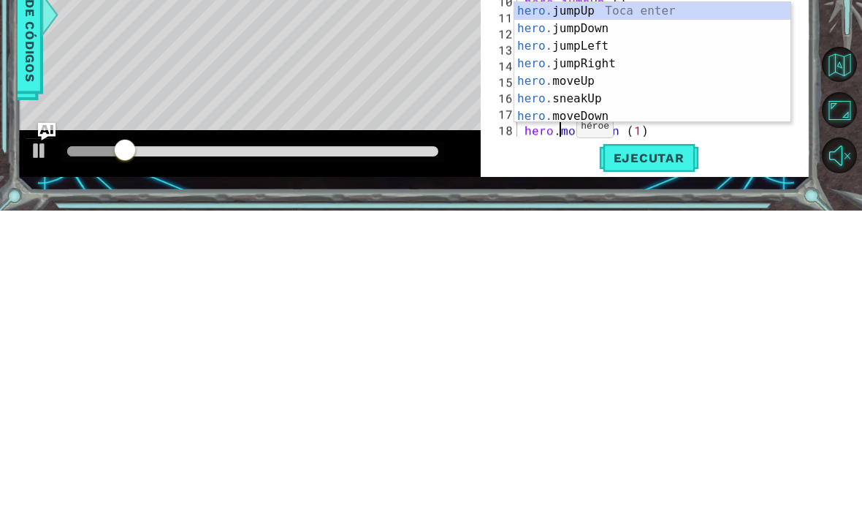
type textarea "hero.moveDown (1)"
click at [654, 436] on button "Ejecutar" at bounding box center [649, 452] width 100 height 33
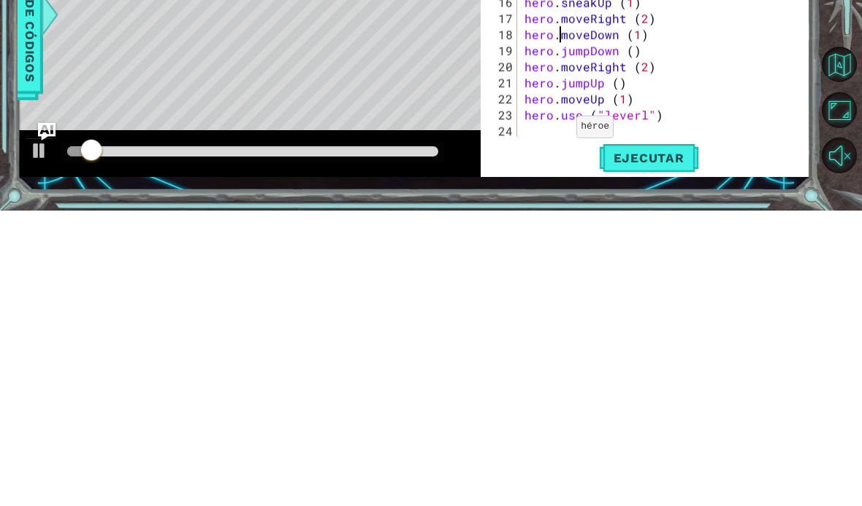
scroll to position [96, 0]
click at [672, 446] on span "Ejecutar" at bounding box center [649, 453] width 100 height 15
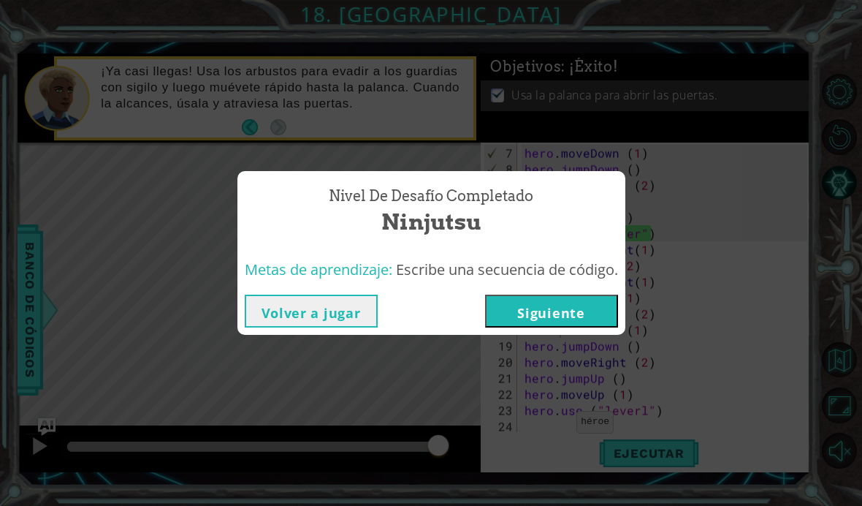
click at [588, 302] on button "Siguiente" at bounding box center [551, 311] width 133 height 33
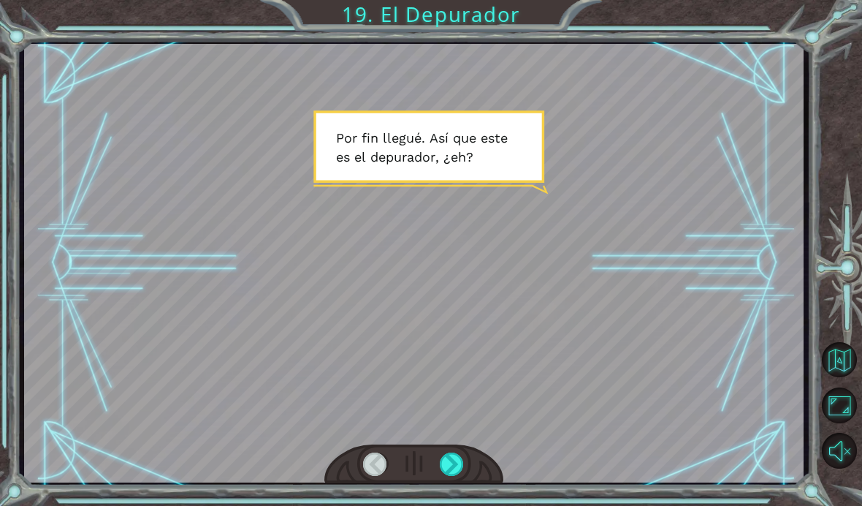
click at [454, 505] on html "Temporary Text P o r f i n l l e g u é . A s í q u e e s t e e s e l d e p u r …" at bounding box center [431, 253] width 862 height 506
click at [455, 505] on html "Temporary Text P o r f i n l l e g u é . A s í q u e e s t e e s e l d e p u r …" at bounding box center [431, 253] width 862 height 506
click at [452, 505] on html "Temporary Text P o r f i n l l e g u é . A s í q u e e s t e e s e l d e p u r …" at bounding box center [431, 253] width 862 height 506
click at [460, 505] on html "Temporary Text P o r f i n l l e g u é . A s í q u e e s t e e s e l d e p u r …" at bounding box center [431, 253] width 862 height 506
click at [455, 505] on html "Temporary Text P o r f i n l l e g u é . A s í q u e e s t e e s e l d e p u r …" at bounding box center [431, 253] width 862 height 506
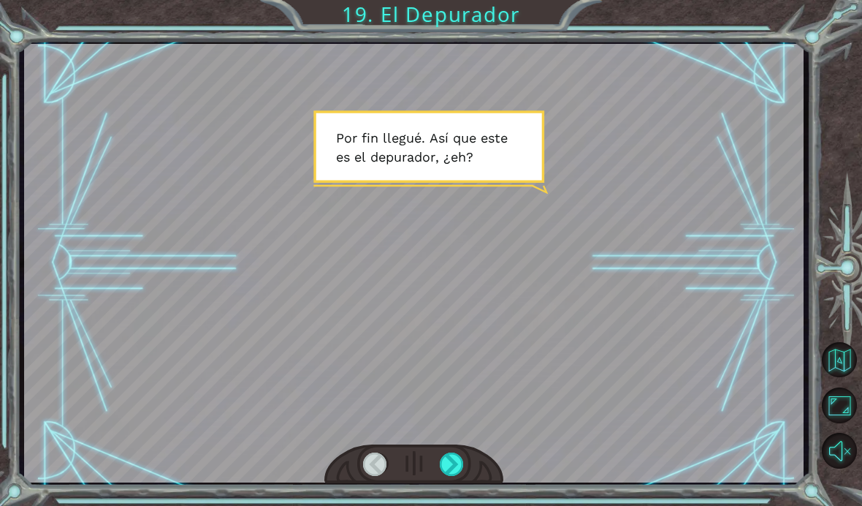
click at [455, 505] on div "Temporary Text P o r f i n l l e g u é . A s í q u e e s t e e s e l d e p u r …" at bounding box center [431, 253] width 862 height 506
click at [458, 505] on html "Temporary Text P o r f i n l l e g u é . A s í q u e e s t e e s e l d e p u r …" at bounding box center [431, 253] width 862 height 506
click at [457, 505] on html "Temporary Text P o r f i n l l e g u é . A s í q u e e s t e e s e l d e p u r …" at bounding box center [431, 253] width 862 height 506
click at [452, 505] on html "Temporary Text P o r f i n l l e g u é . A s í q u e e s t e e s e l d e p u r …" at bounding box center [431, 253] width 862 height 506
click at [459, 505] on html "Temporary Text P o r f i n l l e g u é . A s í q u e e s t e e s e l d e p u r …" at bounding box center [431, 253] width 862 height 506
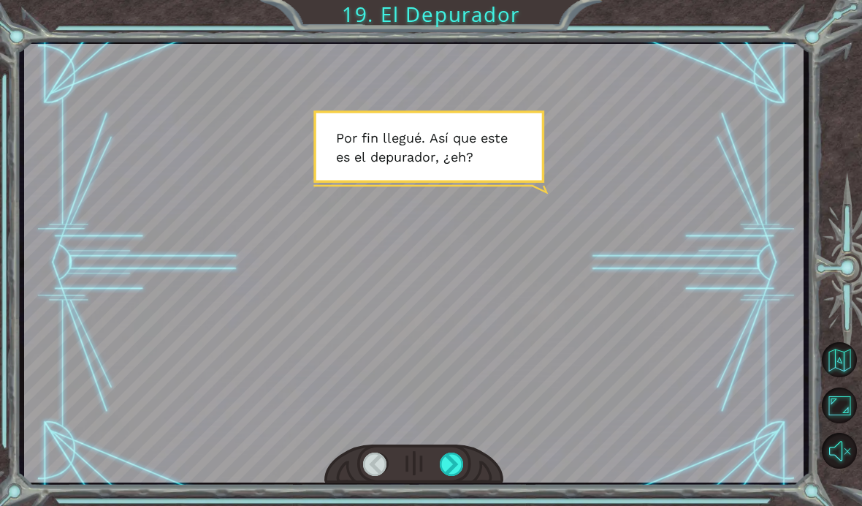
click at [459, 505] on html "Temporary Text P o r f i n l l e g u é . A s í q u e e s t e e s e l d e p u r …" at bounding box center [431, 253] width 862 height 506
click at [458, 505] on html "Temporary Text P o r f i n l l e g u é . A s í q u e e s t e e s e l d e p u r …" at bounding box center [431, 253] width 862 height 506
click at [460, 505] on html "Temporary Text P o r f i n l l e g u é . A s í q u e e s t e e s e l d e p u r …" at bounding box center [431, 253] width 862 height 506
click at [461, 505] on html "Temporary Text P o r f i n l l e g u é . A s í q u e e s t e e s e l d e p u r …" at bounding box center [431, 253] width 862 height 506
click at [458, 505] on html "Temporary Text P o r f i n l l e g u é . A s í q u e e s t e e s e l d e p u r …" at bounding box center [431, 253] width 862 height 506
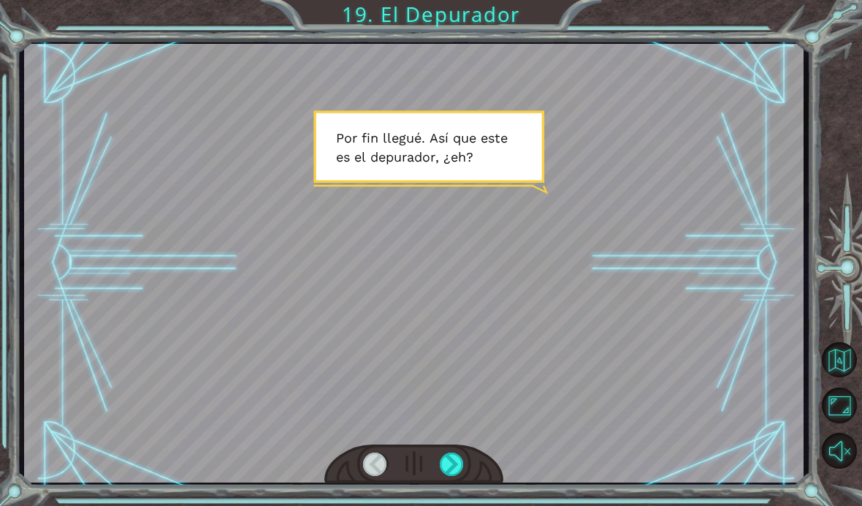
click at [457, 505] on html "Temporary Text P o r f i n l l e g u é . A s í q u e e s t e e s e l d e p u r …" at bounding box center [431, 253] width 862 height 506
click at [459, 505] on html "Temporary Text P o r f i n l l e g u é . A s í q u e e s t e e s e l d e p u r …" at bounding box center [431, 253] width 862 height 506
click at [458, 505] on html "Temporary Text P o r f i n l l e g u é . A s í q u e e s t e e s e l d e p u r …" at bounding box center [431, 253] width 862 height 506
click at [531, 322] on div at bounding box center [414, 263] width 780 height 439
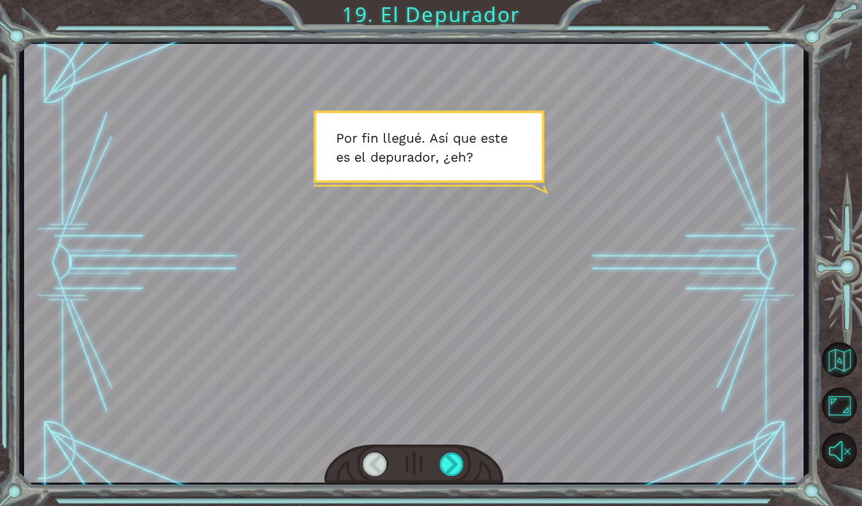
click at [558, 290] on div at bounding box center [414, 263] width 780 height 439
click at [602, 259] on div at bounding box center [414, 263] width 780 height 439
click at [417, 335] on div at bounding box center [414, 263] width 780 height 439
click at [457, 460] on div at bounding box center [452, 463] width 25 height 23
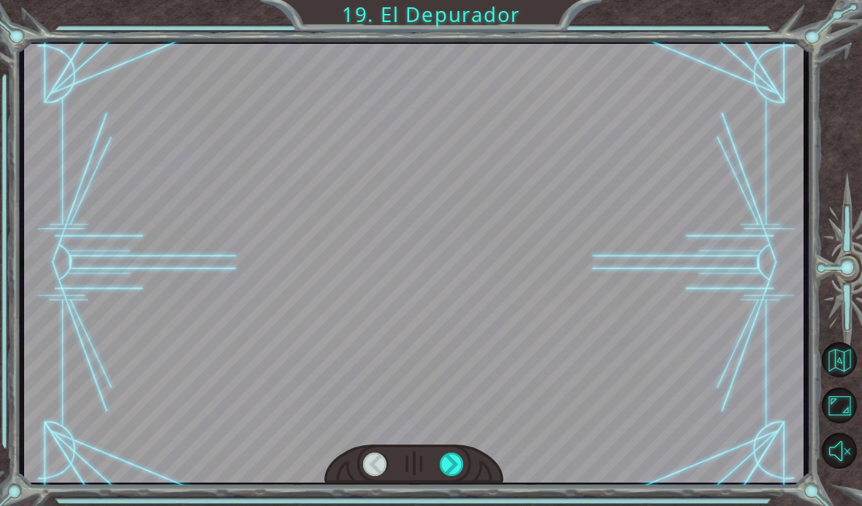
click at [453, 465] on div at bounding box center [452, 463] width 25 height 23
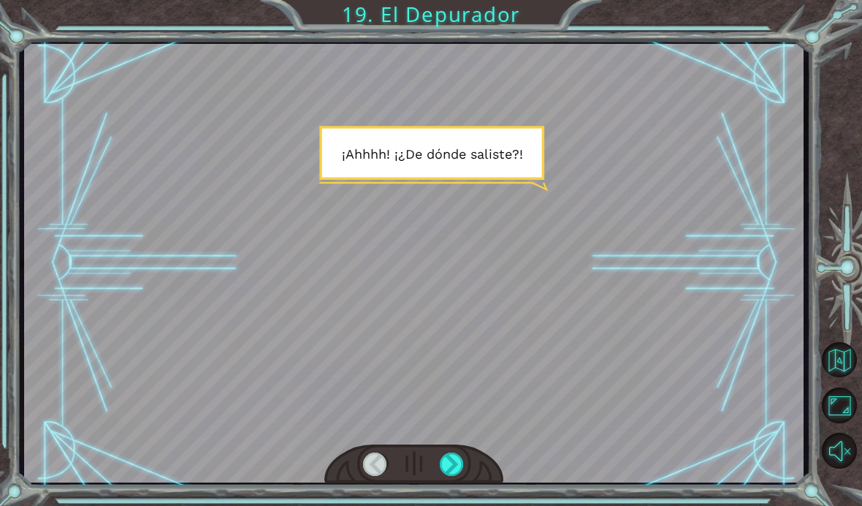
click at [455, 453] on div at bounding box center [452, 463] width 25 height 23
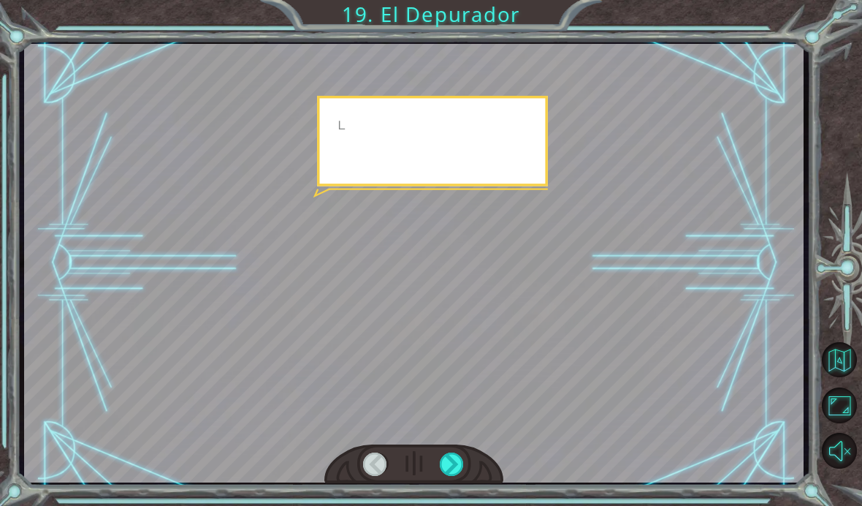
click at [458, 458] on div at bounding box center [452, 463] width 25 height 23
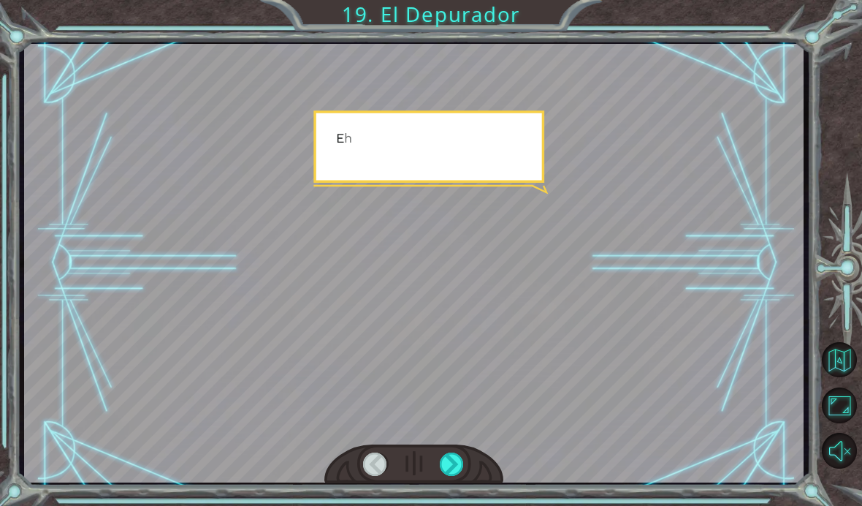
click at [460, 469] on div at bounding box center [452, 463] width 25 height 23
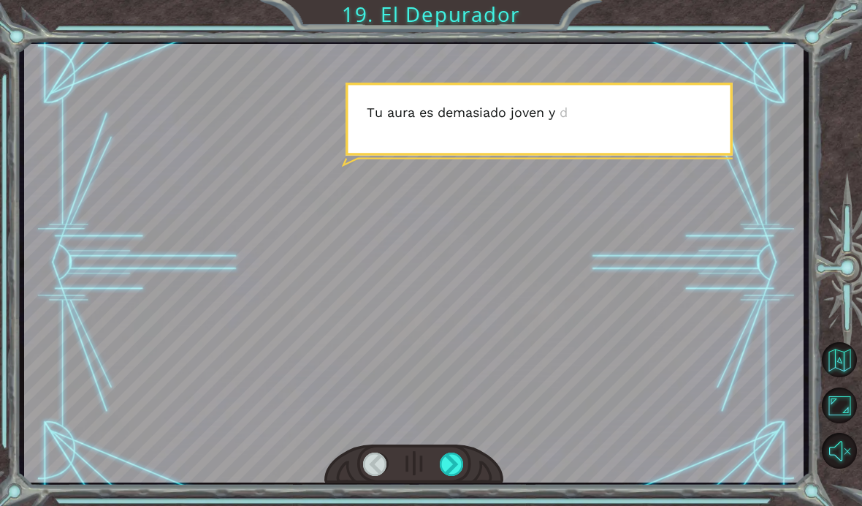
click at [462, 462] on div at bounding box center [452, 463] width 25 height 23
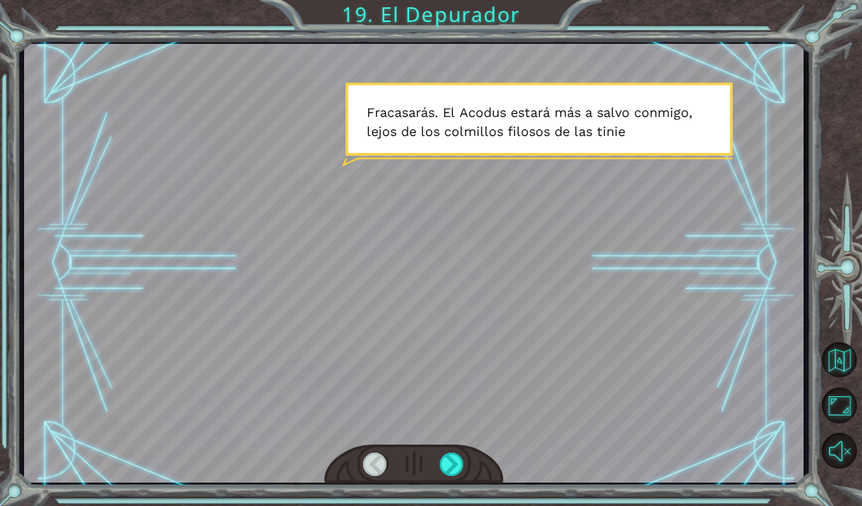
click at [462, 457] on div at bounding box center [452, 463] width 25 height 23
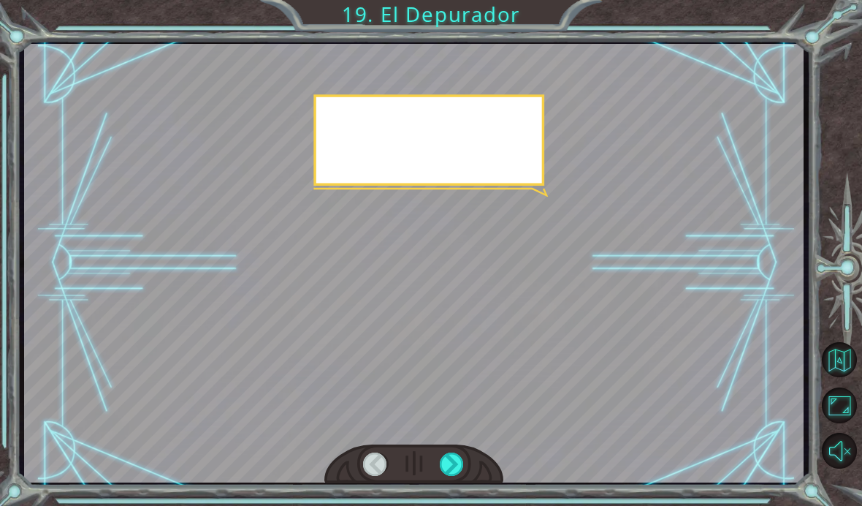
click at [456, 465] on div at bounding box center [452, 463] width 25 height 23
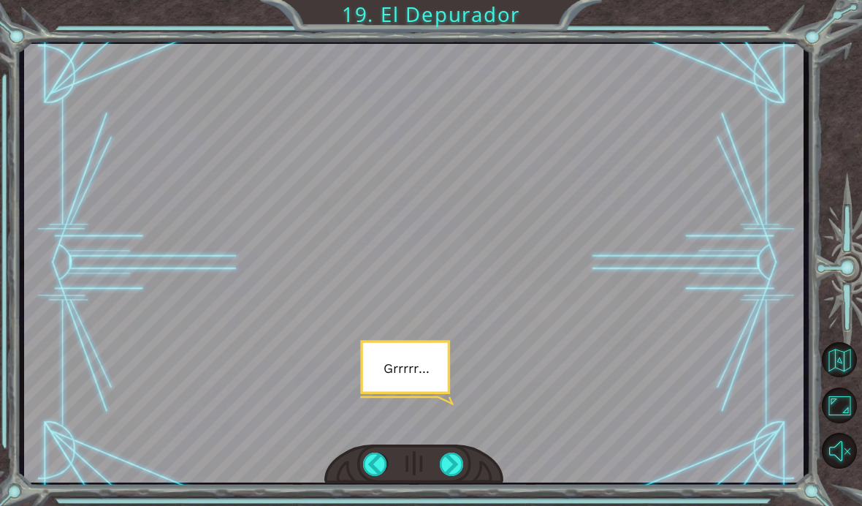
click at [572, 317] on div at bounding box center [414, 263] width 780 height 439
click at [623, 280] on div at bounding box center [414, 263] width 780 height 439
click at [618, 275] on div at bounding box center [414, 263] width 780 height 439
click at [455, 463] on div at bounding box center [452, 463] width 25 height 23
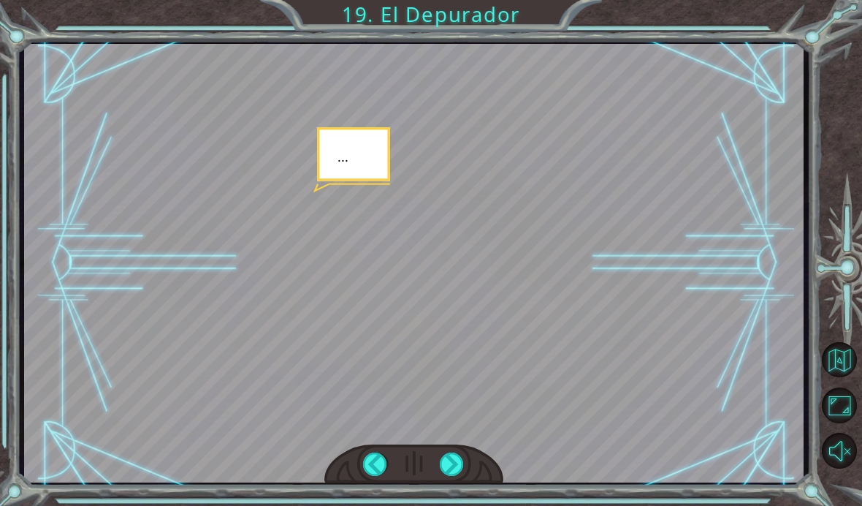
click at [461, 461] on div at bounding box center [452, 463] width 25 height 23
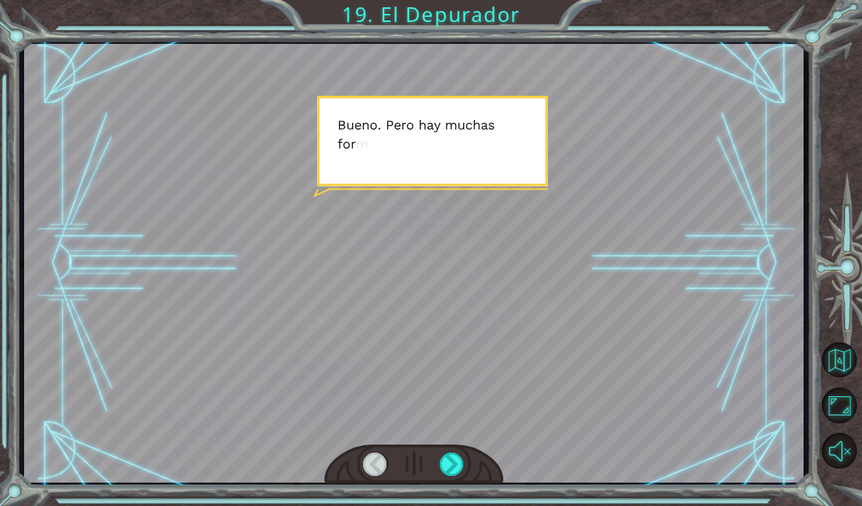
click at [455, 466] on div at bounding box center [452, 463] width 25 height 23
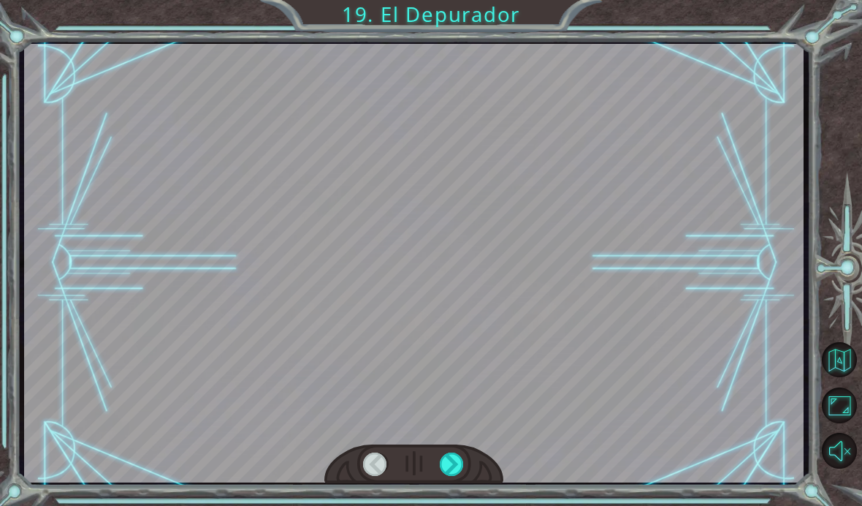
click at [456, 462] on div at bounding box center [452, 463] width 25 height 23
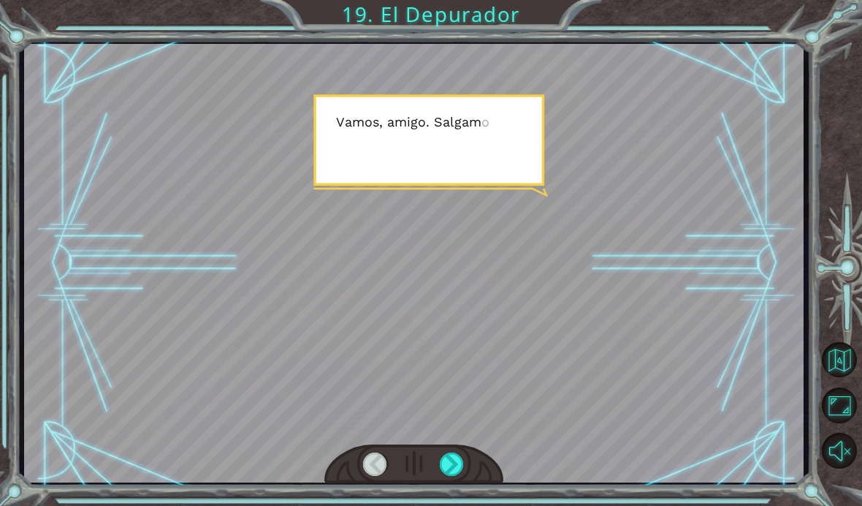
click at [458, 465] on div at bounding box center [452, 463] width 25 height 23
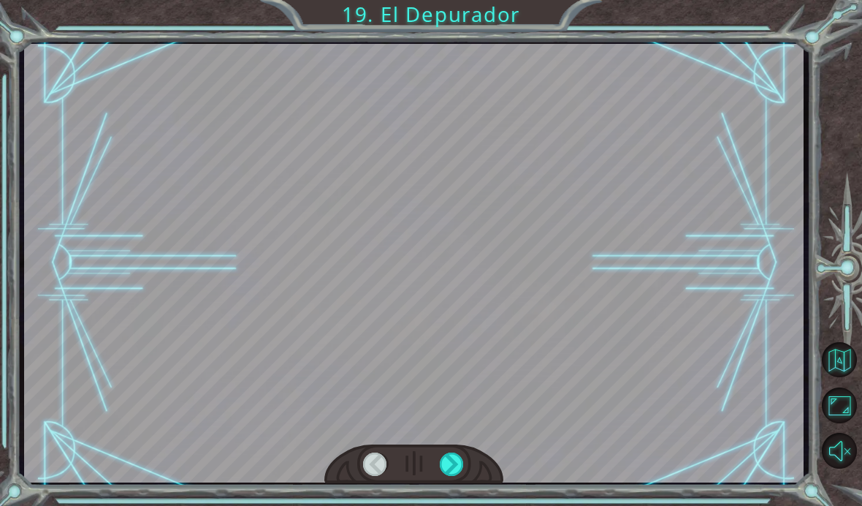
click at [460, 465] on div at bounding box center [452, 463] width 25 height 23
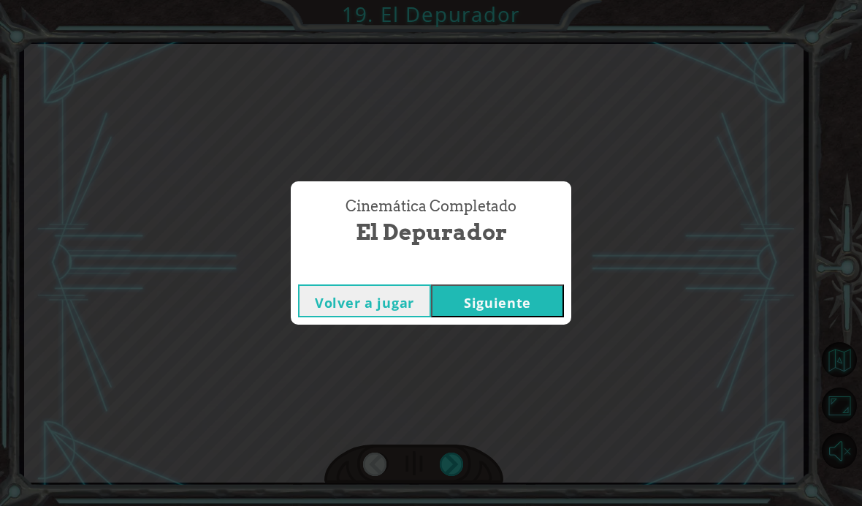
click at [536, 298] on button "Siguiente" at bounding box center [497, 300] width 133 height 33
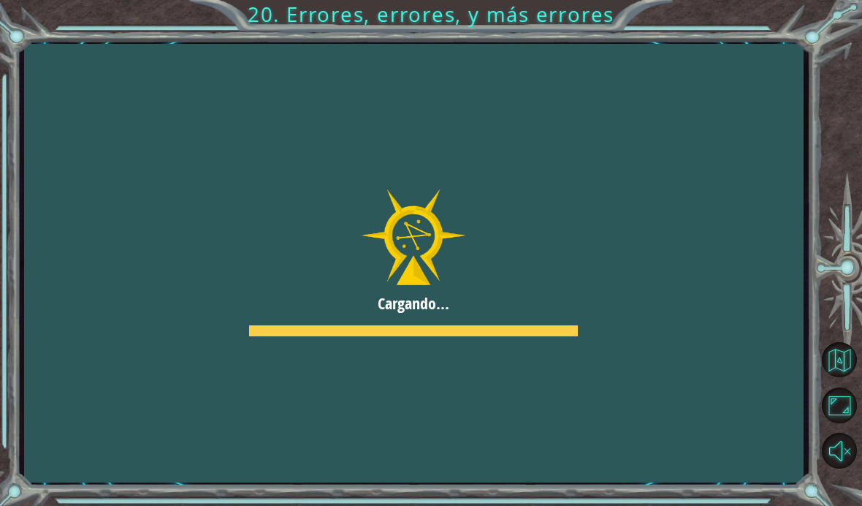
scroll to position [54, 0]
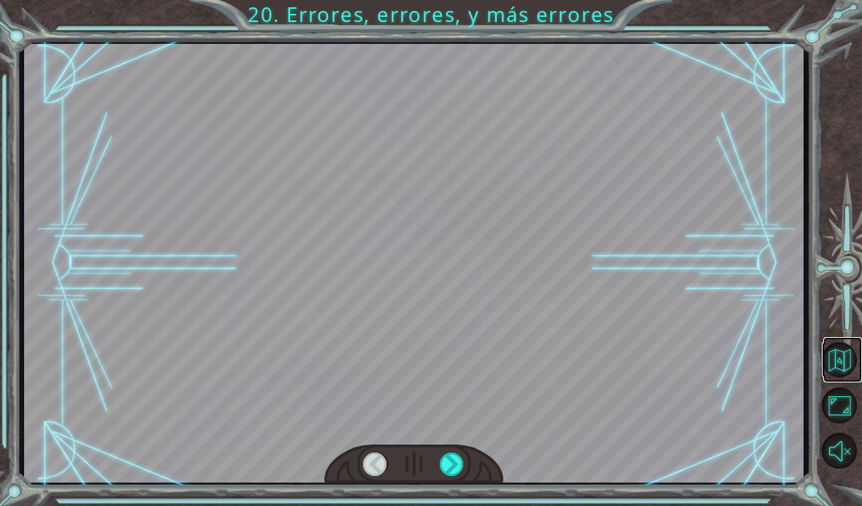
click at [844, 377] on button "Volver al mapa" at bounding box center [839, 359] width 35 height 35
